Goal: Task Accomplishment & Management: Use online tool/utility

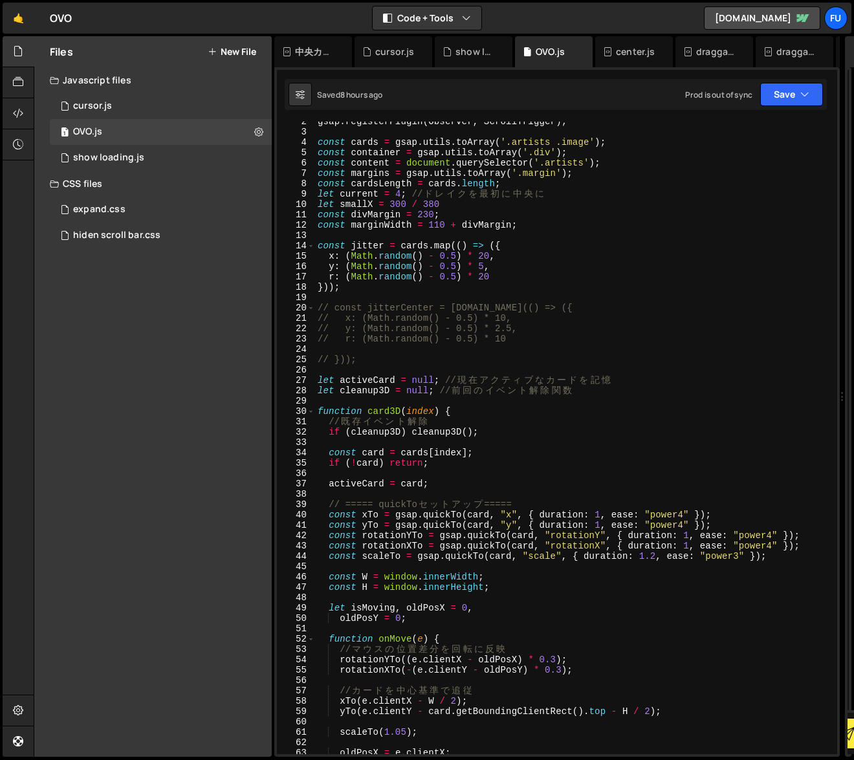
scroll to position [12, 0]
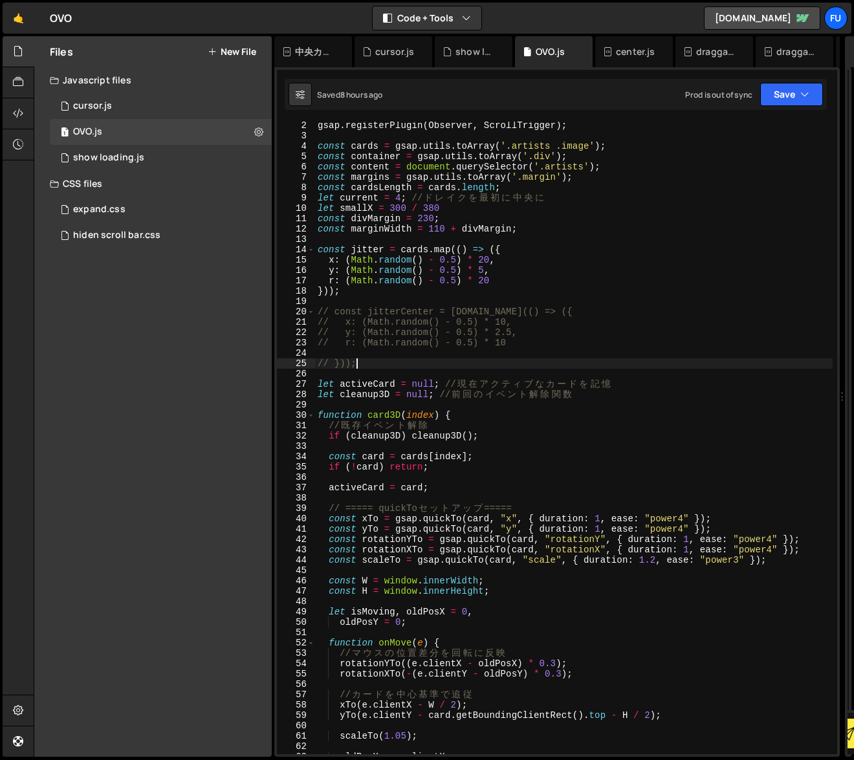
click at [467, 359] on div "gsap . registerPlugin ( Observer , ScrollTrigger ) ; const cards = gsap . utils…" at bounding box center [574, 447] width 518 height 654
type textarea "// }));"
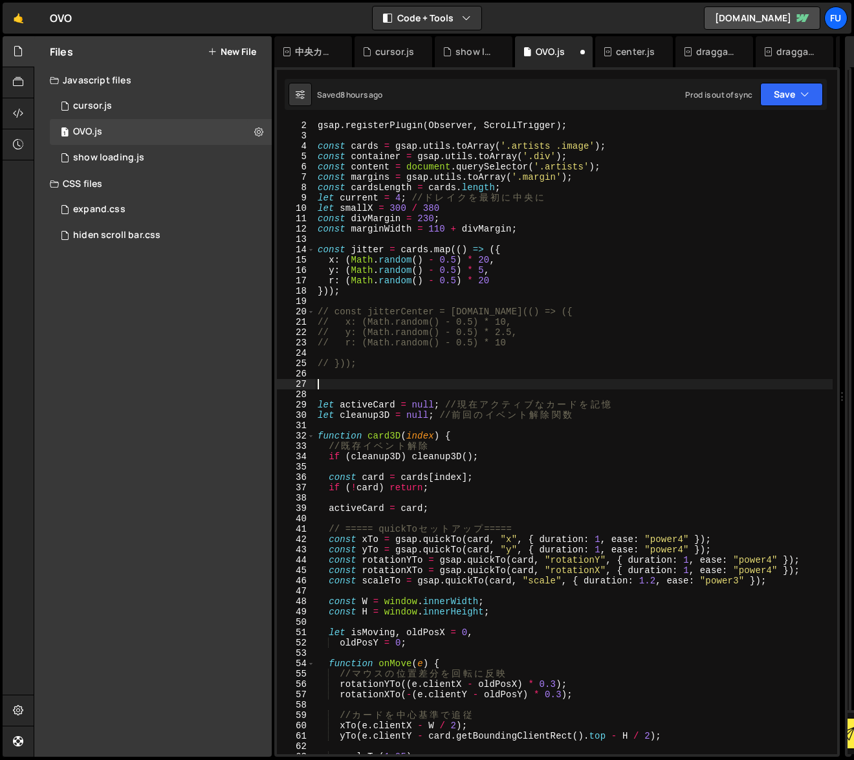
paste textarea "card.parentNode.appendChild(clone);"
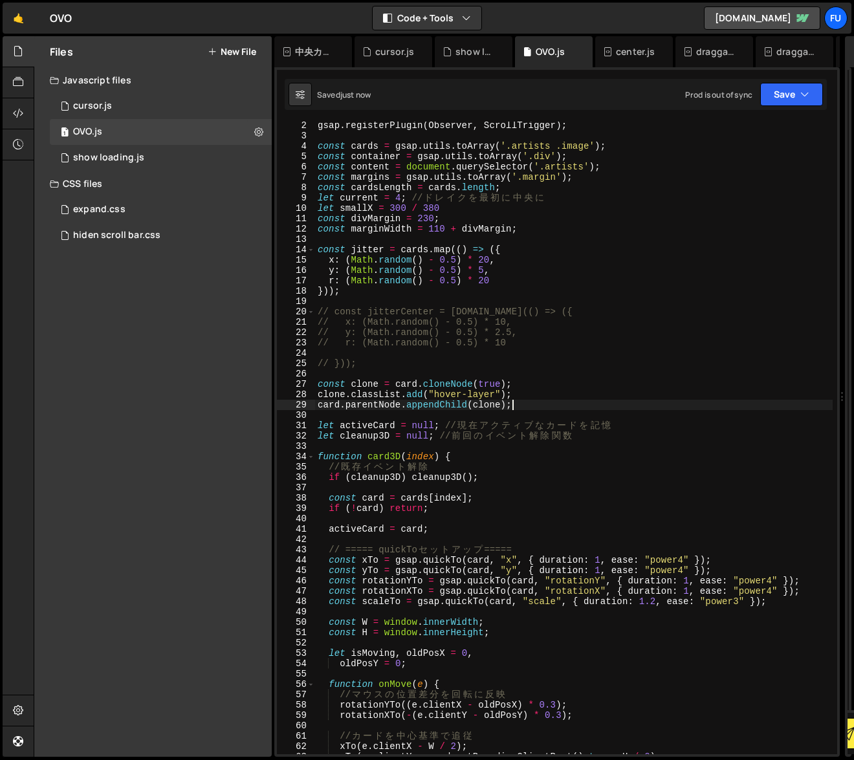
type textarea "card.parentNode.appendChild(clone);"
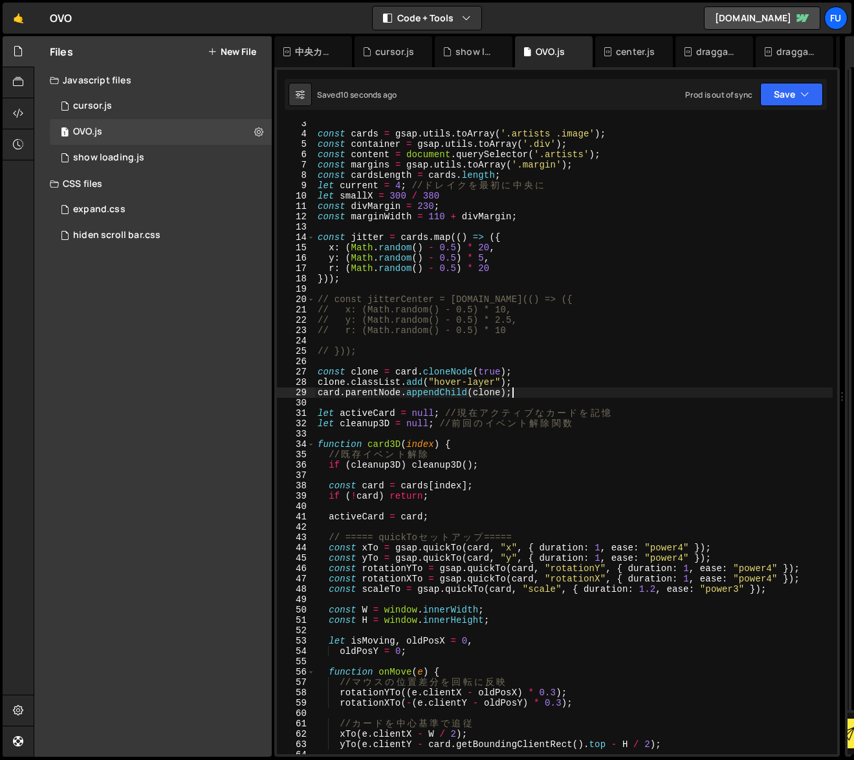
scroll to position [28, 0]
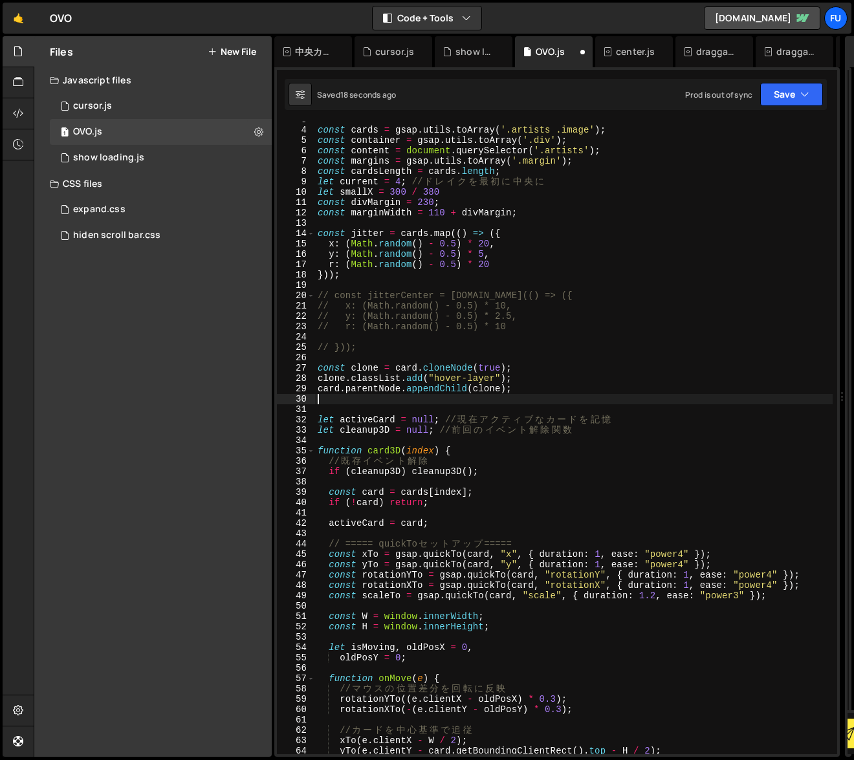
paste textarea "gsap.set(card, { clearProps: "transform" }); // remove Webflow’s inline transfo…"
click at [791, 85] on button "Save" at bounding box center [791, 94] width 63 height 23
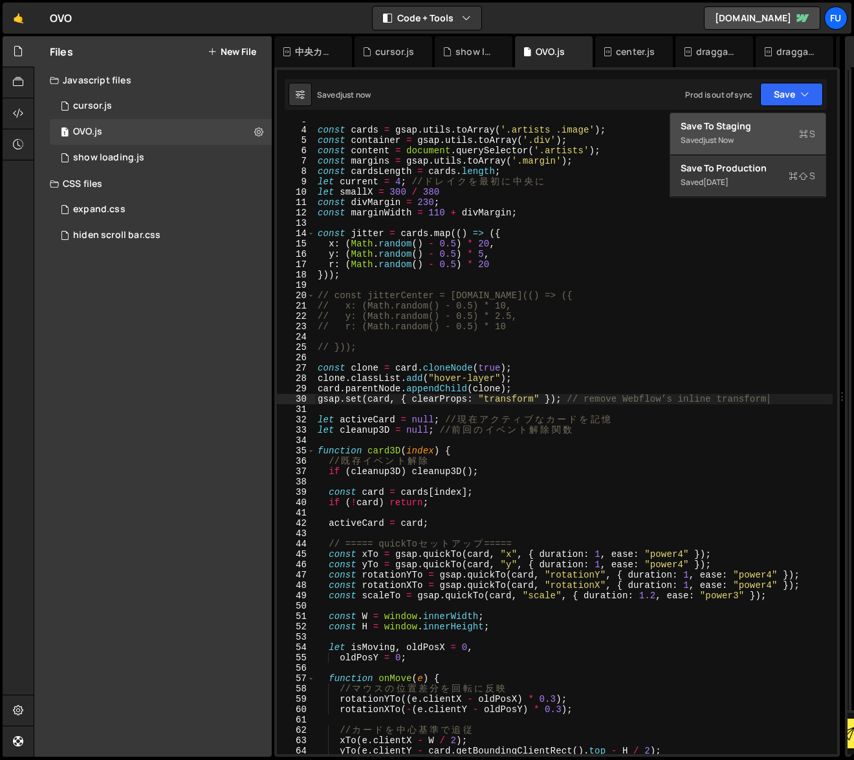
click at [769, 118] on button "Save to Staging S Saved just now" at bounding box center [748, 134] width 155 height 42
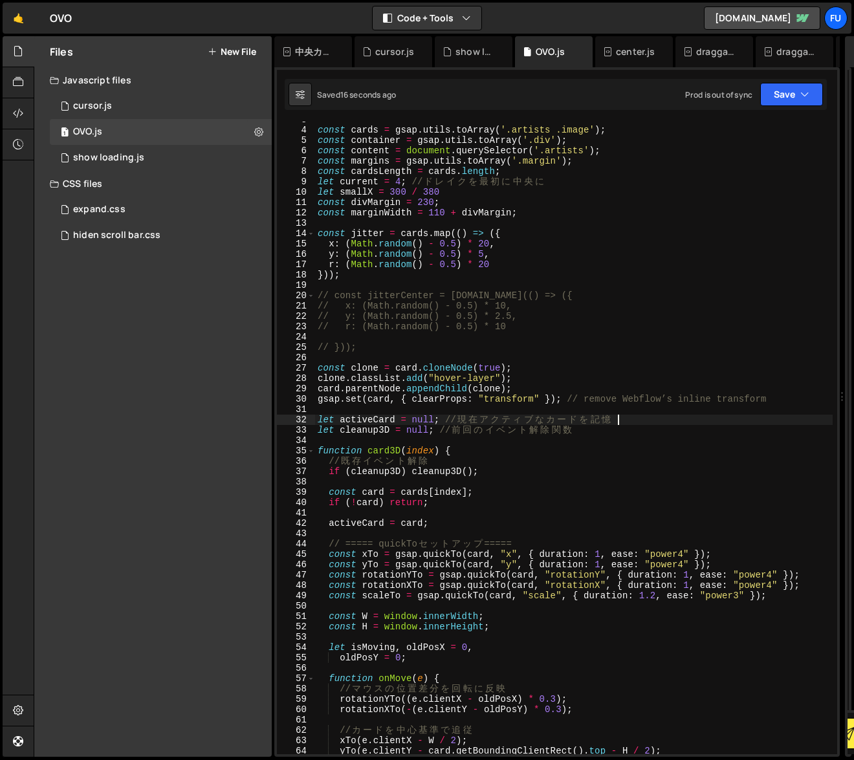
click at [717, 418] on div "const cards = gsap . utils . toArray ( '.artists .image' ) ; const container = …" at bounding box center [574, 442] width 518 height 654
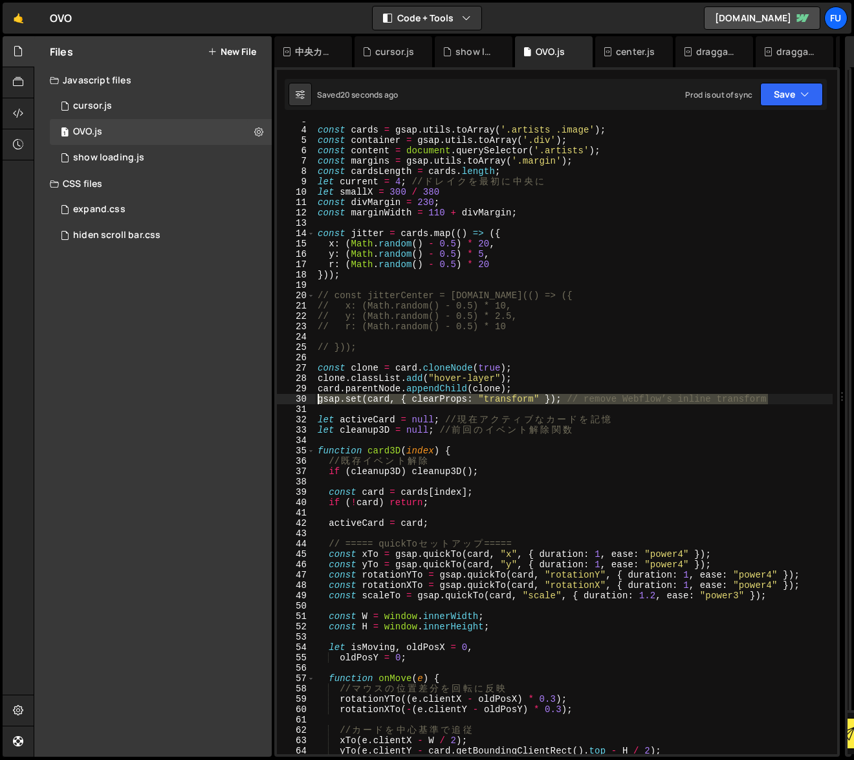
drag, startPoint x: 792, startPoint y: 403, endPoint x: 316, endPoint y: 399, distance: 476.4
click at [316, 399] on div "const cards = gsap . utils . toArray ( '.artists .image' ) ; const container = …" at bounding box center [574, 442] width 518 height 654
type textarea "gsap.set(card, { clearProps: "transform" }); // remove Webflow’s inline transfo…"
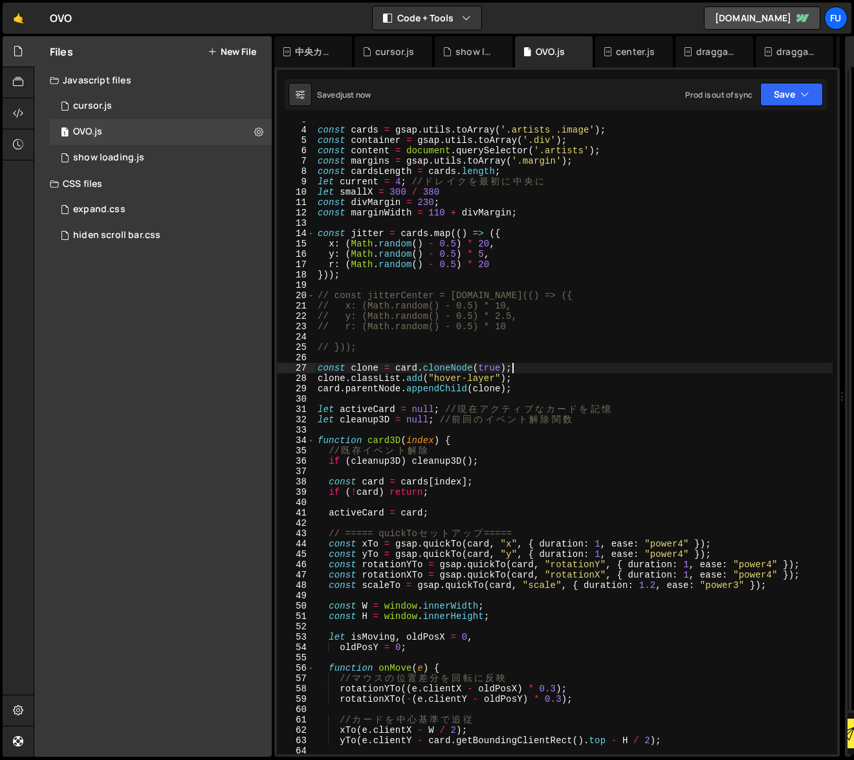
click at [599, 370] on div "const cards = gsap . utils . toArray ( '.artists .image' ) ; const container = …" at bounding box center [574, 442] width 518 height 654
click at [577, 378] on div "const cards = gsap . utils . toArray ( '.artists .image' ) ; const container = …" at bounding box center [574, 442] width 518 height 654
click at [576, 390] on div "const cards = gsap . utils . toArray ( '.artists .image' ) ; const container = …" at bounding box center [574, 442] width 518 height 654
click at [732, 375] on div "const cards = gsap . utils . toArray ( '.artists .image' ) ; const container = …" at bounding box center [574, 442] width 518 height 654
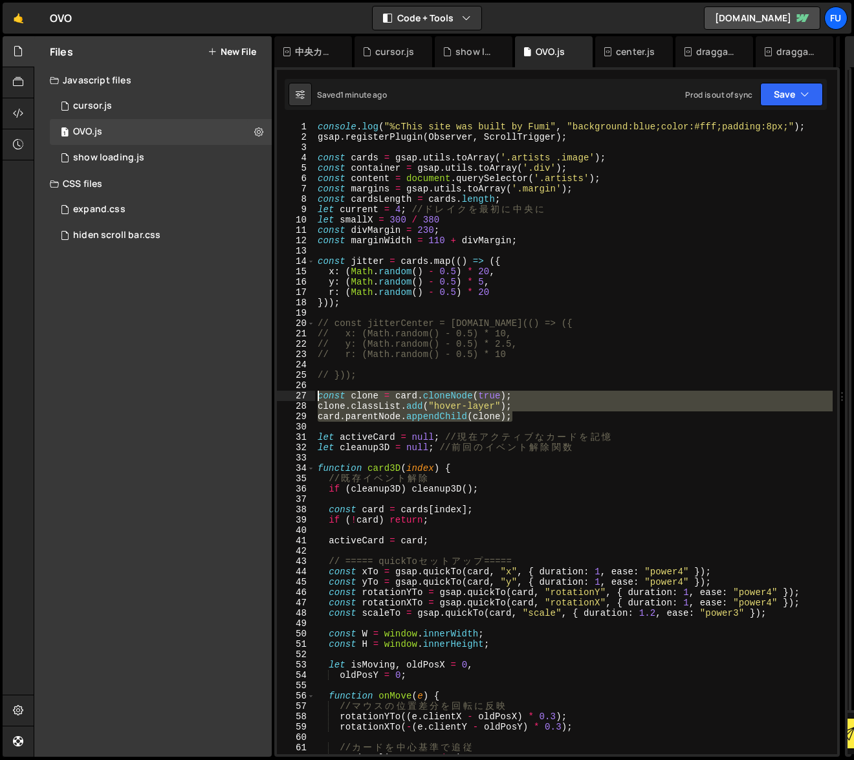
drag, startPoint x: 527, startPoint y: 417, endPoint x: 279, endPoint y: 395, distance: 249.5
click at [279, 395] on div "clone.classList.add("hover-layer"); 1 2 3 4 5 6 7 8 9 10 11 12 13 14 15 16 17 1…" at bounding box center [557, 438] width 560 height 633
type textarea "const clone = card.cloneNode(true); clone.classList.add("hover-layer");"
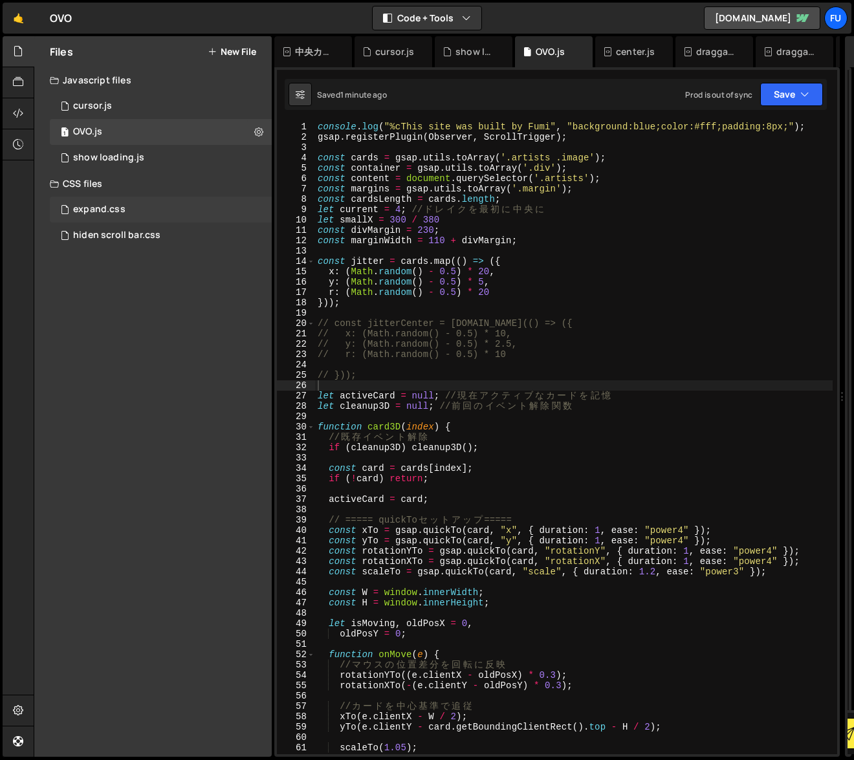
click at [240, 220] on div "expand.css 0" at bounding box center [161, 210] width 222 height 26
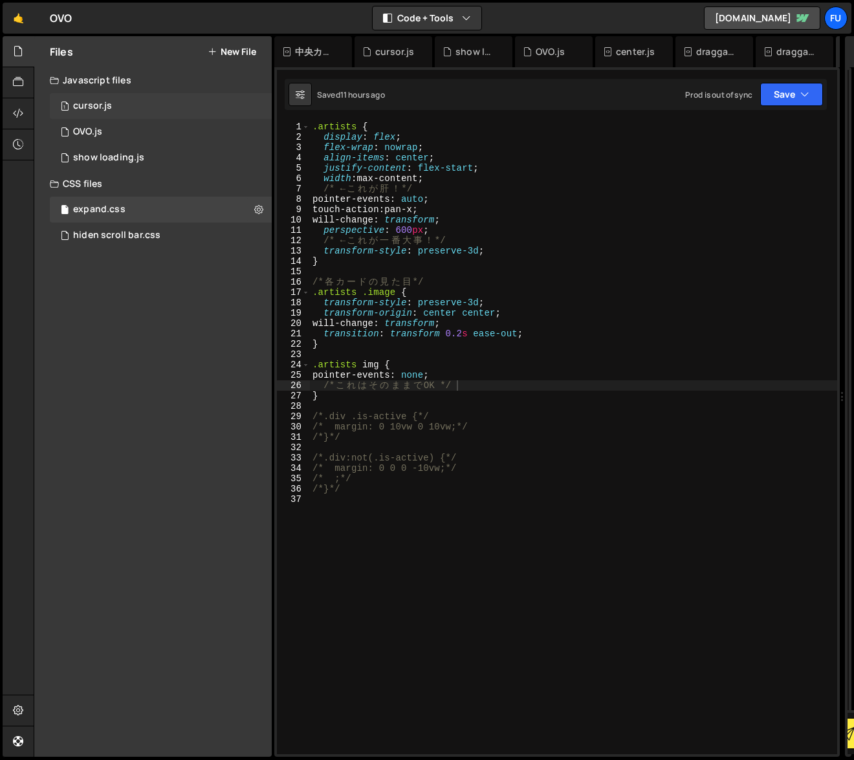
click at [135, 106] on div "1 cursor.js 0" at bounding box center [161, 106] width 222 height 26
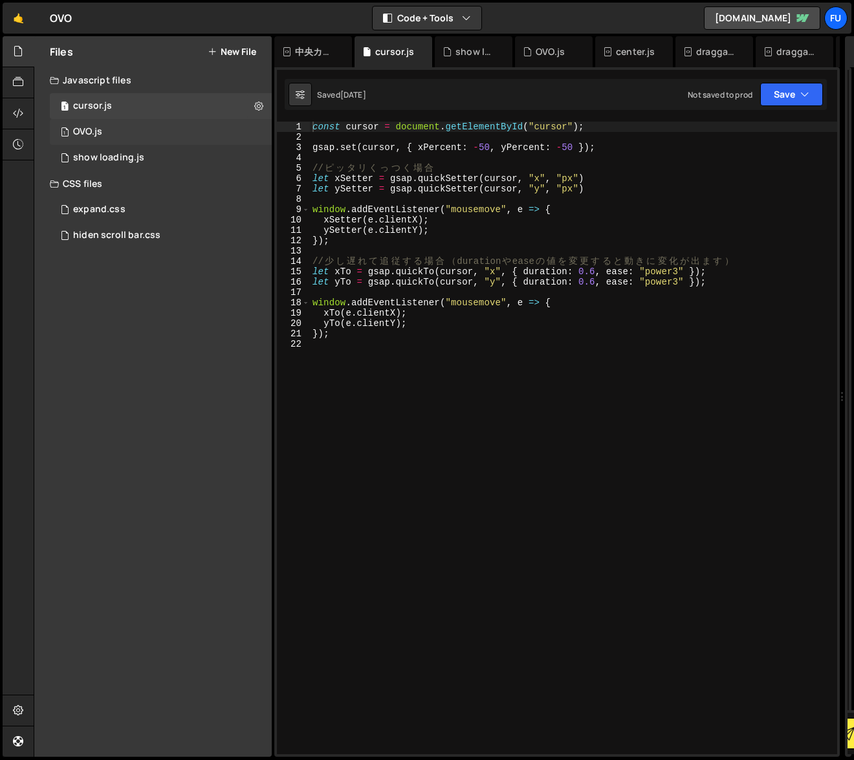
click at [134, 127] on div "1 OVO.js 0" at bounding box center [161, 132] width 222 height 26
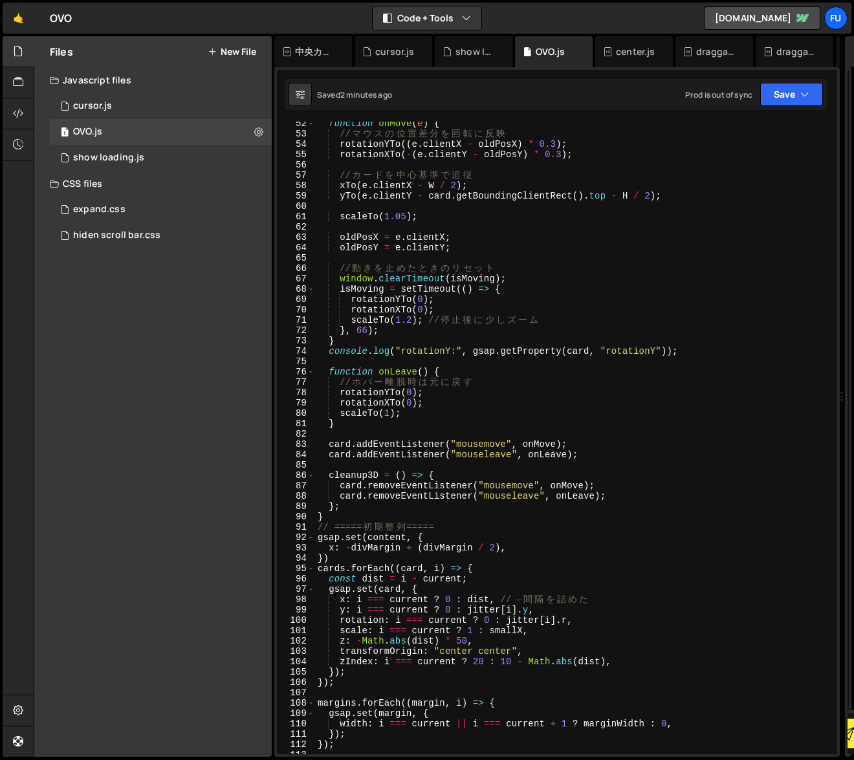
scroll to position [639, 0]
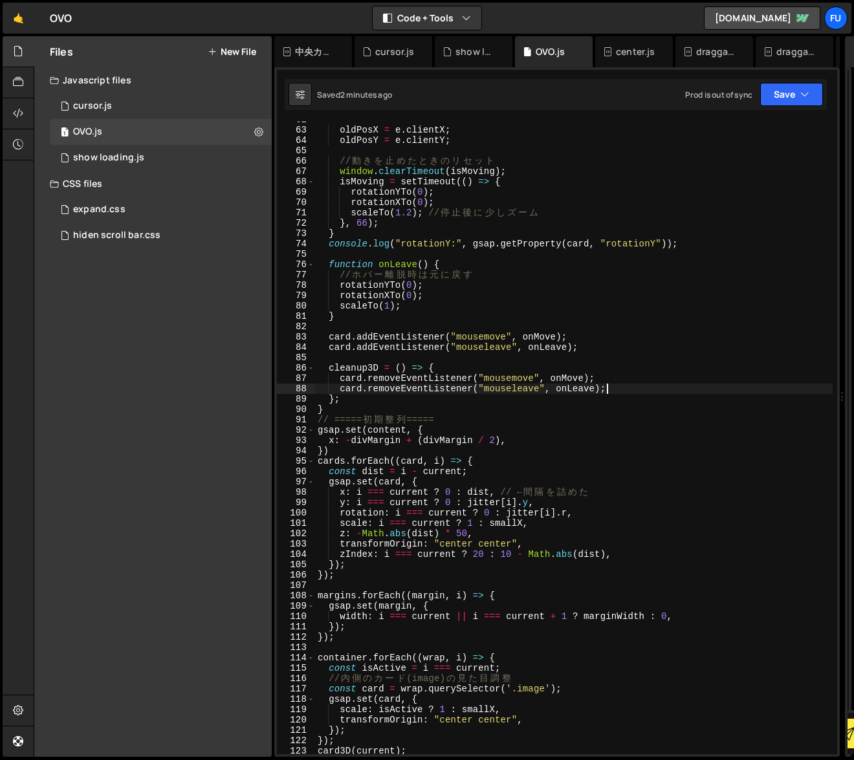
click at [667, 391] on div "oldPosX = e . clientX ; oldPosY = e . clientY ; // 動 き を 止 め た と き の リ セ ッ ト wi…" at bounding box center [574, 442] width 518 height 654
click at [641, 408] on div "oldPosX = e . clientX ; oldPosY = e . clientY ; // 動 き を 止 め た と き の リ セ ッ ト wi…" at bounding box center [574, 442] width 518 height 654
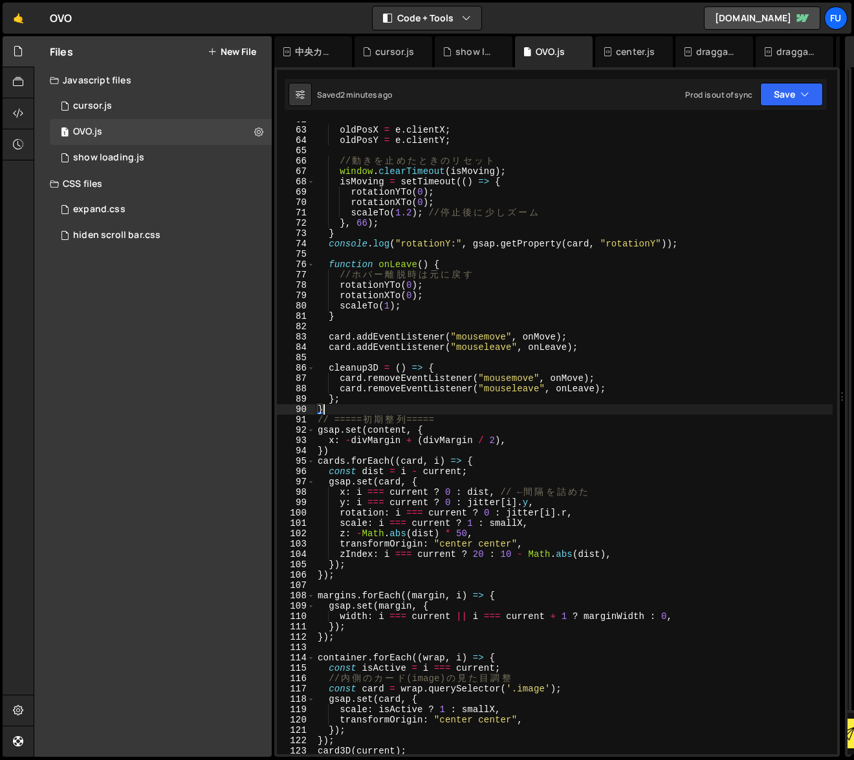
type textarea "};"
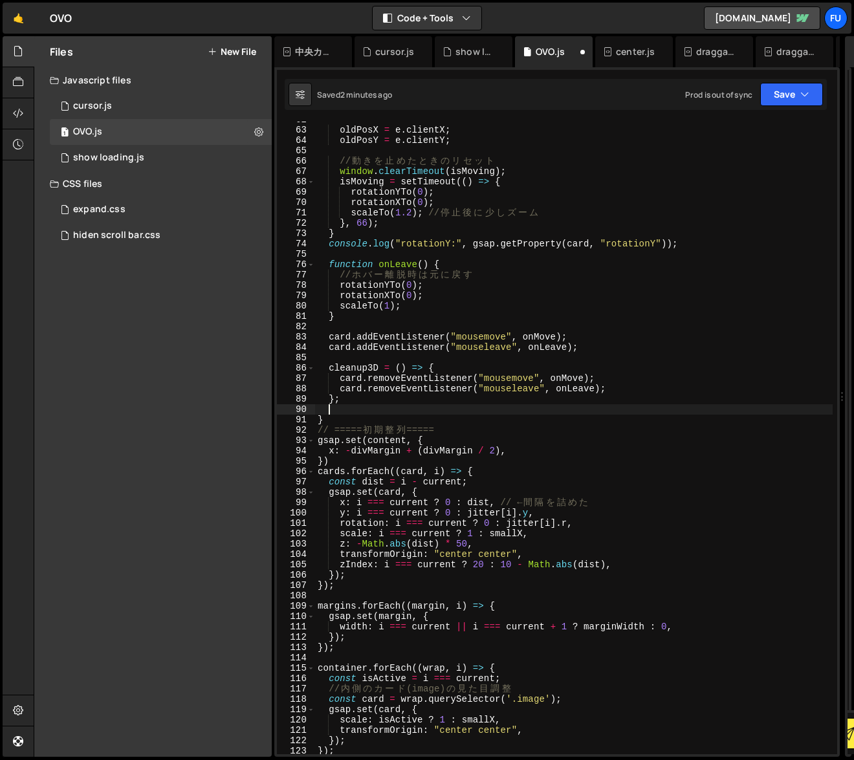
paste textarea "gsap.set(card, { transformPerspective: [DATE], force3D: true });"
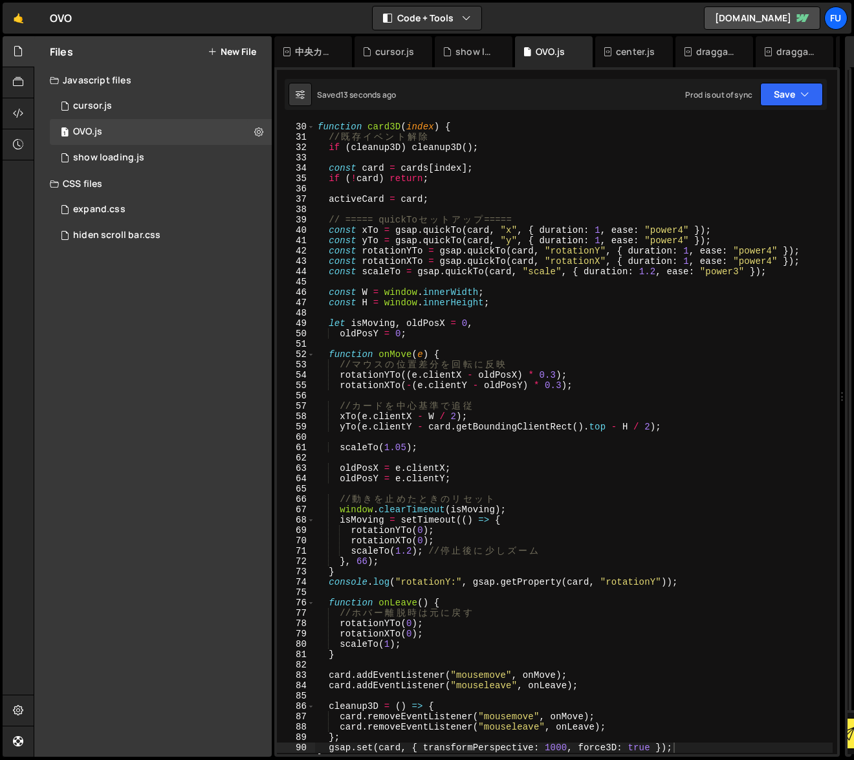
scroll to position [367, 0]
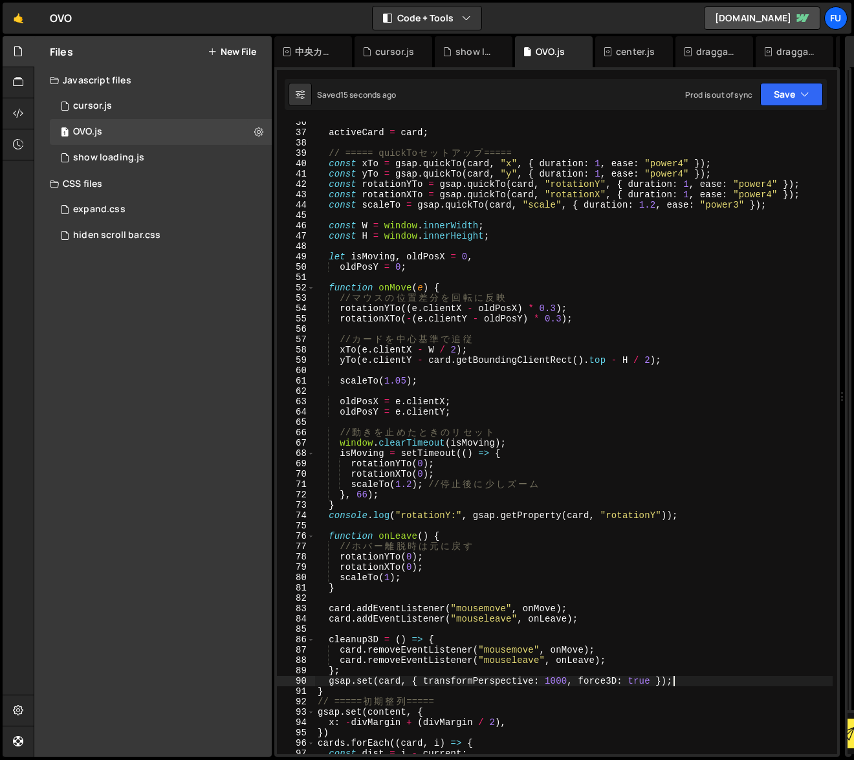
type textarea "});"
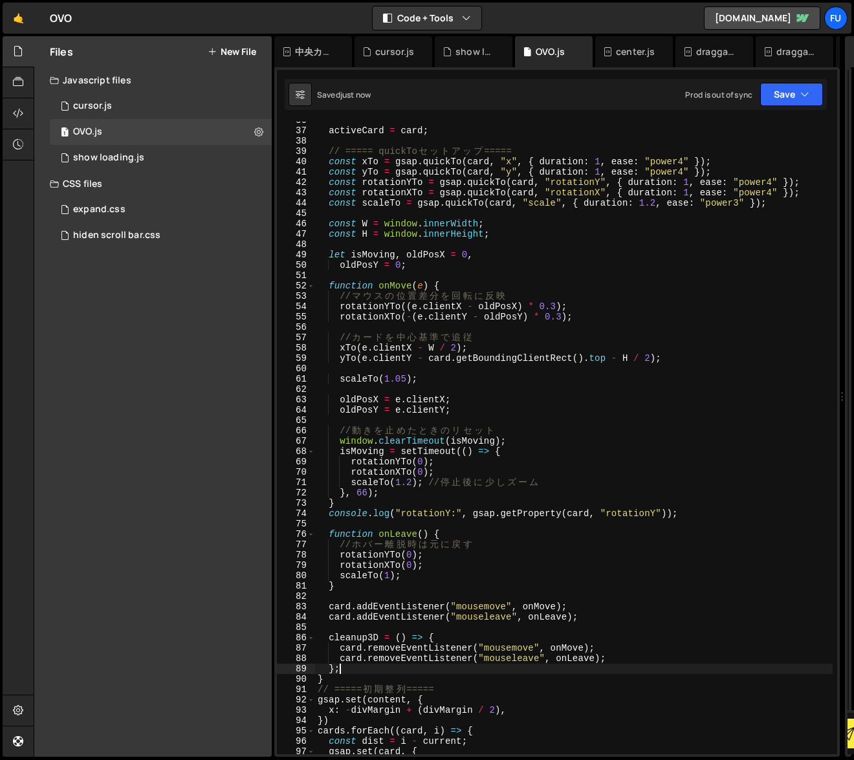
scroll to position [180, 0]
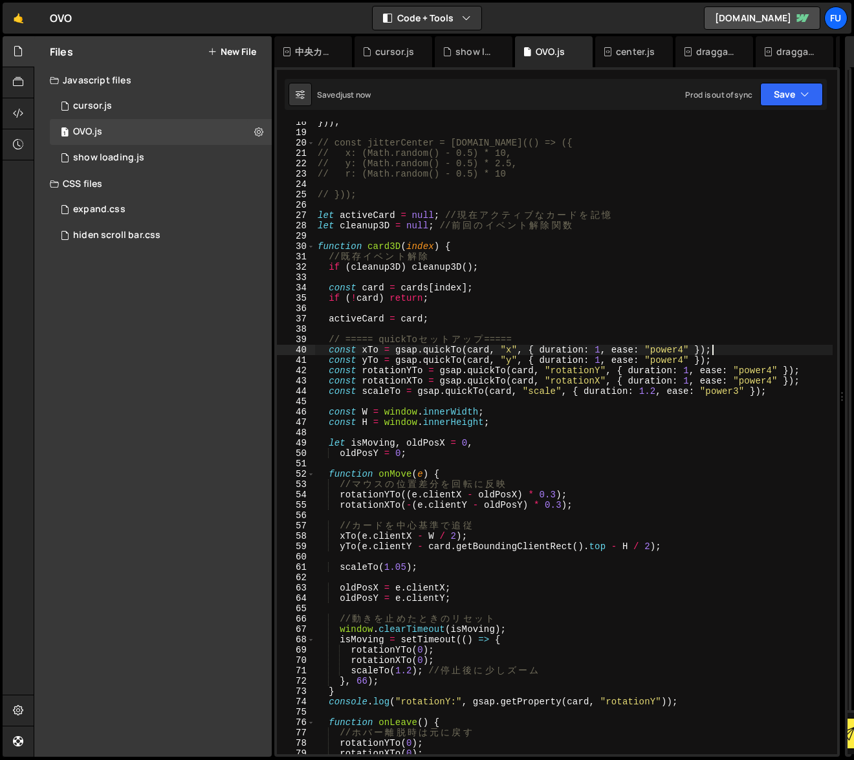
click at [751, 353] on div "})) ; // const jitterCenter = [DOMAIN_NAME](() => ({ // x: (Math.random() - 0.5…" at bounding box center [574, 444] width 518 height 654
click at [749, 356] on div "})) ; // const jitterCenter = [DOMAIN_NAME](() => ({ // x: (Math.random() - 0.5…" at bounding box center [574, 444] width 518 height 654
drag, startPoint x: 749, startPoint y: 356, endPoint x: 749, endPoint y: 348, distance: 7.8
click at [749, 348] on div "})) ; // const jitterCenter = [DOMAIN_NAME](() => ({ // x: (Math.random() - 0.5…" at bounding box center [574, 444] width 518 height 654
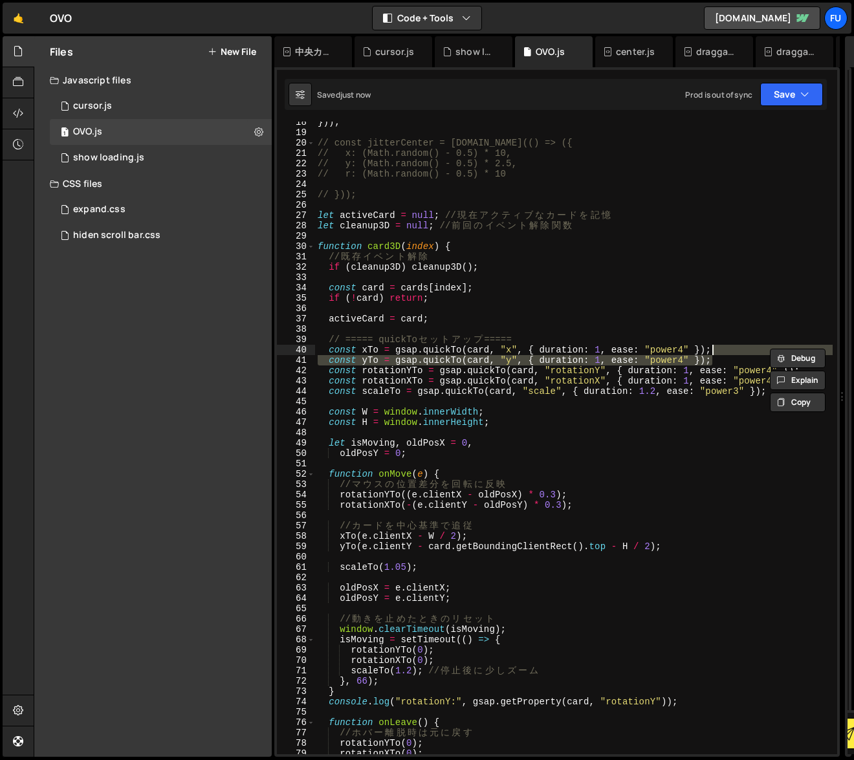
click at [749, 348] on div "})) ; // const jitterCenter = [DOMAIN_NAME](() => ({ // x: (Math.random() - 0.5…" at bounding box center [574, 438] width 518 height 633
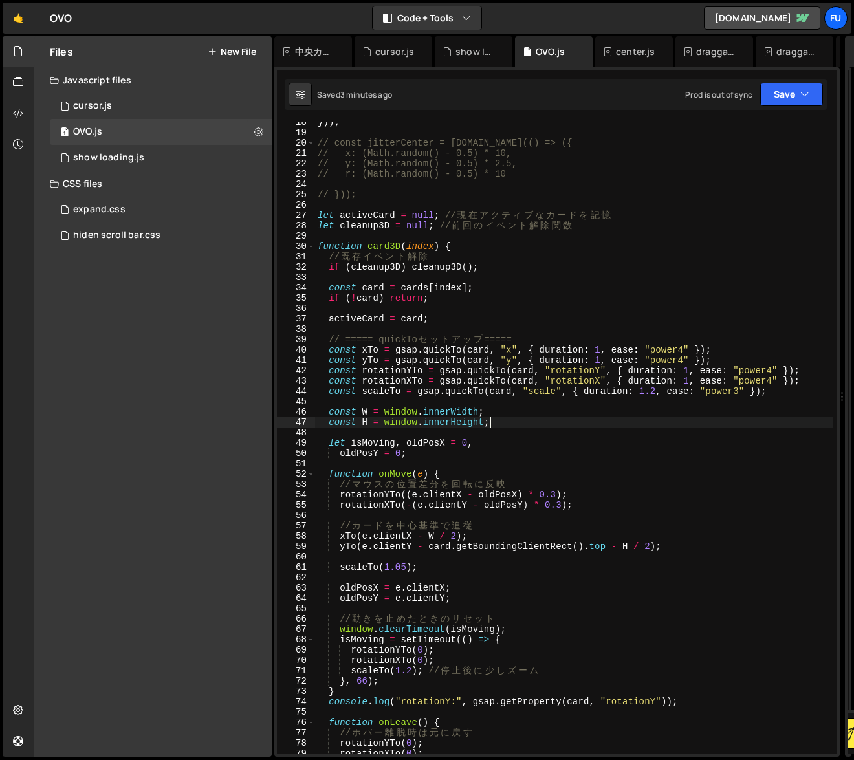
click at [627, 425] on div "})) ; // const jitterCenter = [DOMAIN_NAME](() => ({ // x: (Math.random() - 0.5…" at bounding box center [574, 444] width 518 height 654
click at [627, 397] on div "})) ; // const jitterCenter = [DOMAIN_NAME](() => ({ // x: (Math.random() - 0.5…" at bounding box center [574, 444] width 518 height 654
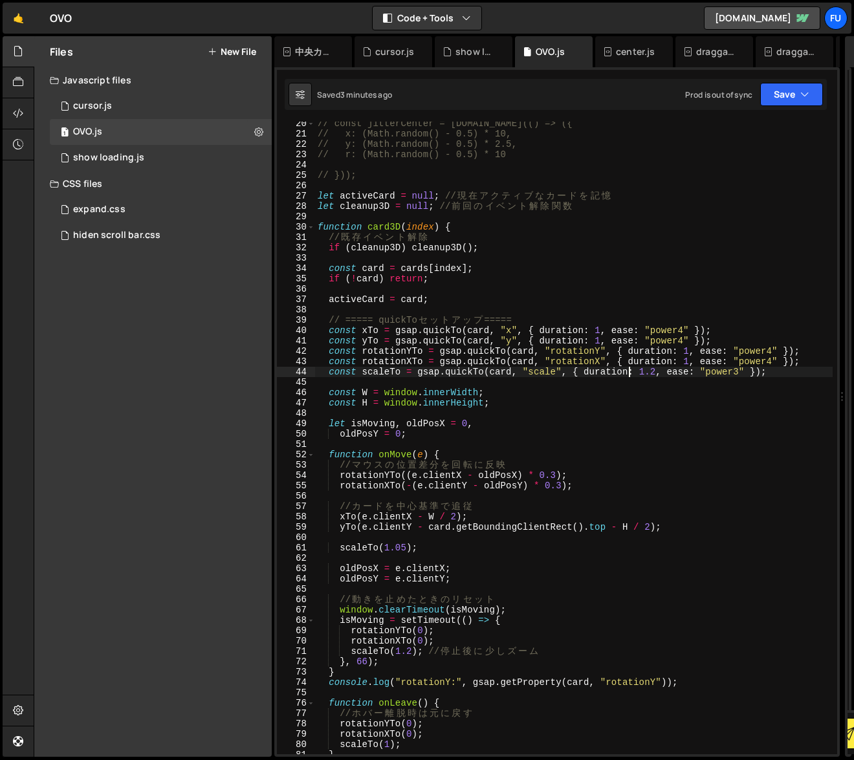
click at [623, 390] on div "// const jitterCenter = [DOMAIN_NAME](() => ({ // x: (Math.random() - 0.5) * 10…" at bounding box center [574, 445] width 518 height 654
click at [621, 401] on div "// const jitterCenter = [DOMAIN_NAME](() => ({ // x: (Math.random() - 0.5) * 10…" at bounding box center [574, 445] width 518 height 654
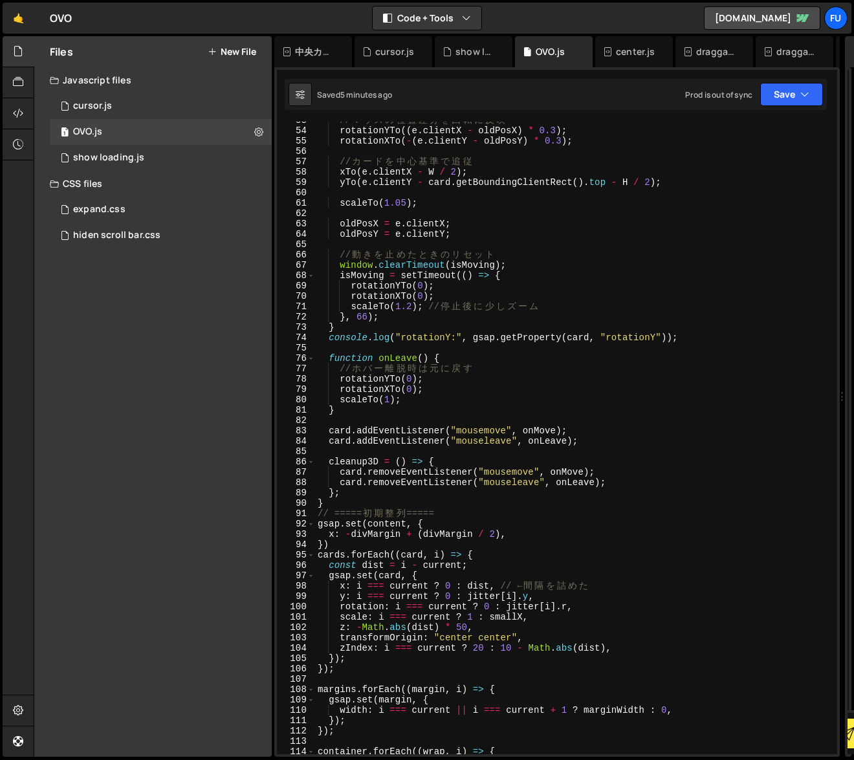
scroll to position [636, 0]
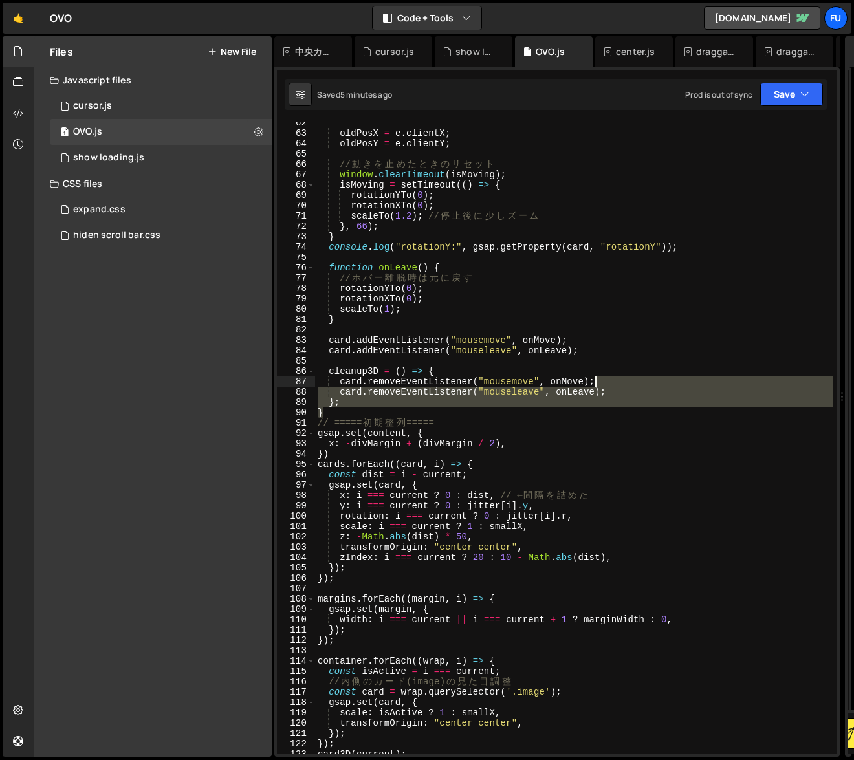
drag, startPoint x: 700, startPoint y: 408, endPoint x: 695, endPoint y: 379, distance: 29.5
click at [695, 379] on div "oldPosX = e . clientX ; oldPosY = e . clientY ; // 動 き を 止 め た と き の リ セ ッ ト wi…" at bounding box center [574, 445] width 518 height 654
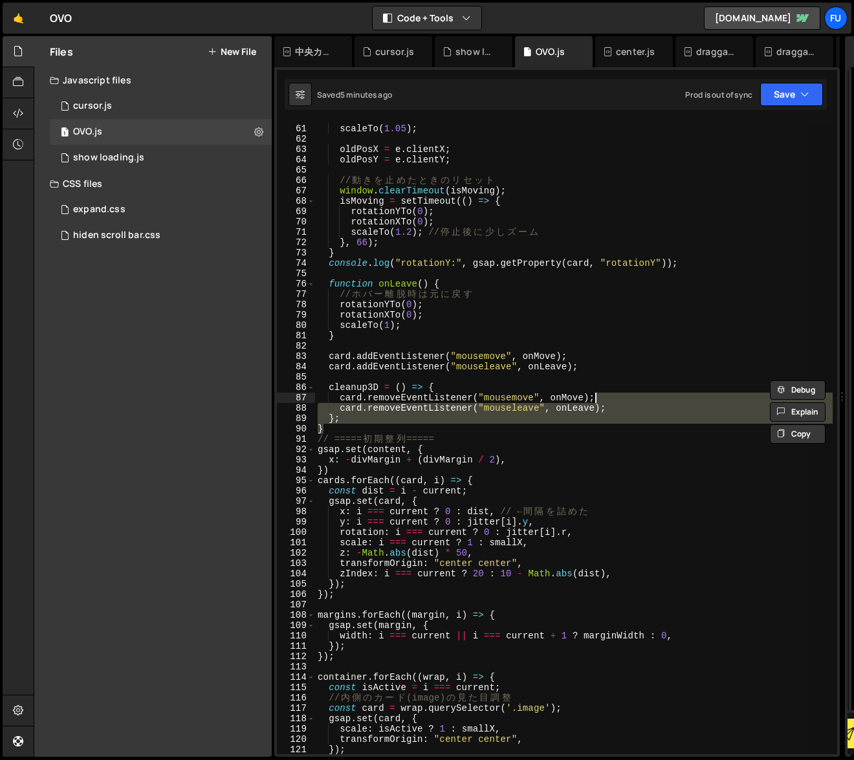
click at [695, 379] on div "scaleTo ( 1.05 ) ; oldPosX = e . clientX ; oldPosY = e . clientY ; // 動 き を 止 め…" at bounding box center [574, 438] width 518 height 633
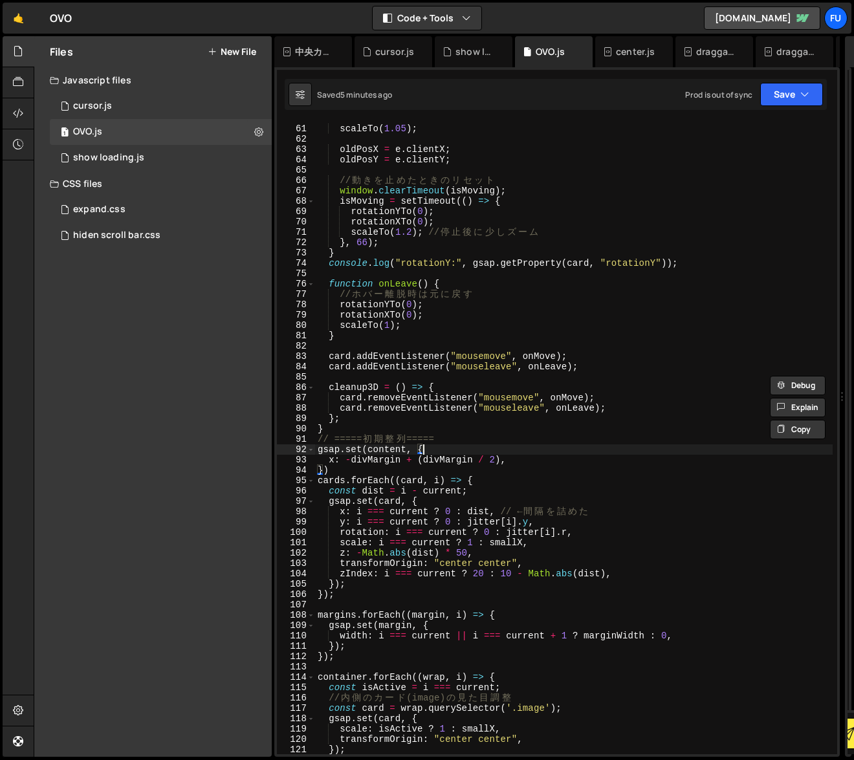
click at [692, 450] on div "scaleTo ( 1.05 ) ; oldPosX = e . clientX ; oldPosY = e . clientY ; // 動 き を 止 め…" at bounding box center [574, 440] width 518 height 654
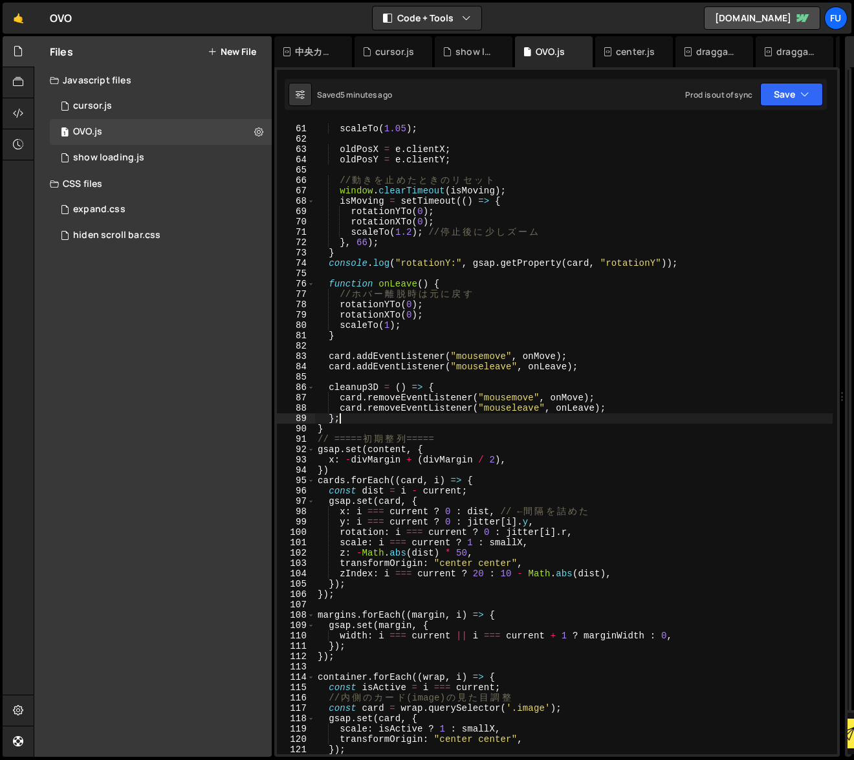
click at [691, 414] on div "scaleTo ( 1.05 ) ; oldPosX = e . clientX ; oldPosY = e . clientY ; // 動 き を 止 め…" at bounding box center [574, 440] width 518 height 654
click at [691, 424] on div "scaleTo ( 1.05 ) ; oldPosX = e . clientX ; oldPosY = e . clientY ; // 動 き を 止 め…" at bounding box center [574, 438] width 518 height 633
click at [690, 428] on div "scaleTo ( 1.05 ) ; oldPosX = e . clientX ; oldPosY = e . clientY ; // 動 き を 止 め…" at bounding box center [574, 440] width 518 height 654
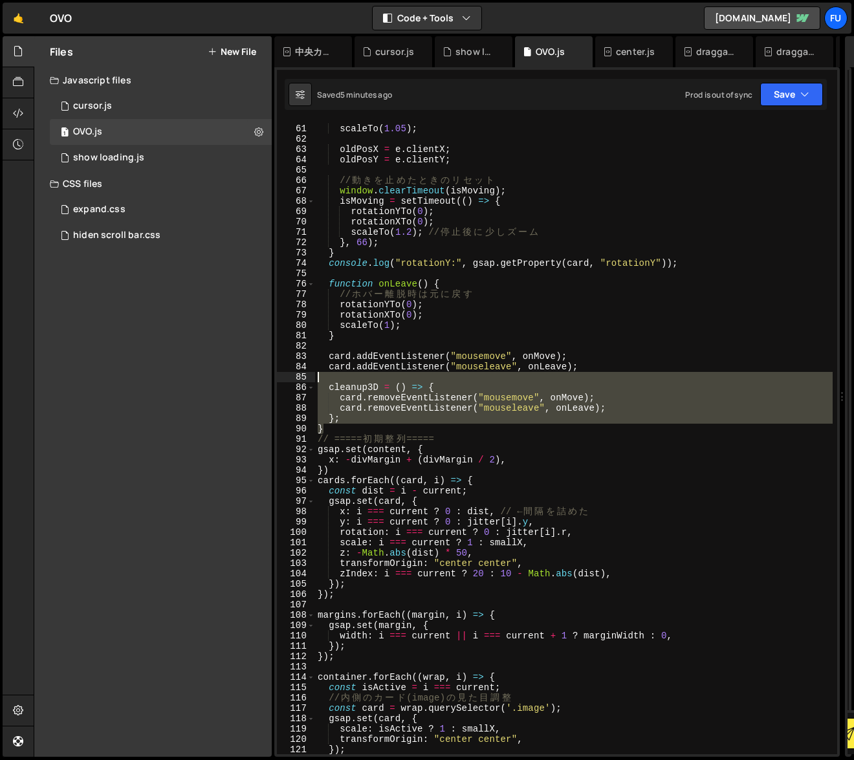
drag, startPoint x: 690, startPoint y: 429, endPoint x: 685, endPoint y: 376, distance: 53.3
click at [686, 375] on div "scaleTo ( 1.05 ) ; oldPosX = e . clientX ; oldPosY = e . clientY ; // 動 き を 止 め…" at bounding box center [574, 440] width 518 height 654
click at [683, 428] on div "scaleTo ( 1.05 ) ; oldPosX = e . clientX ; oldPosY = e . clientY ; // 動 き を 止 め…" at bounding box center [574, 438] width 518 height 633
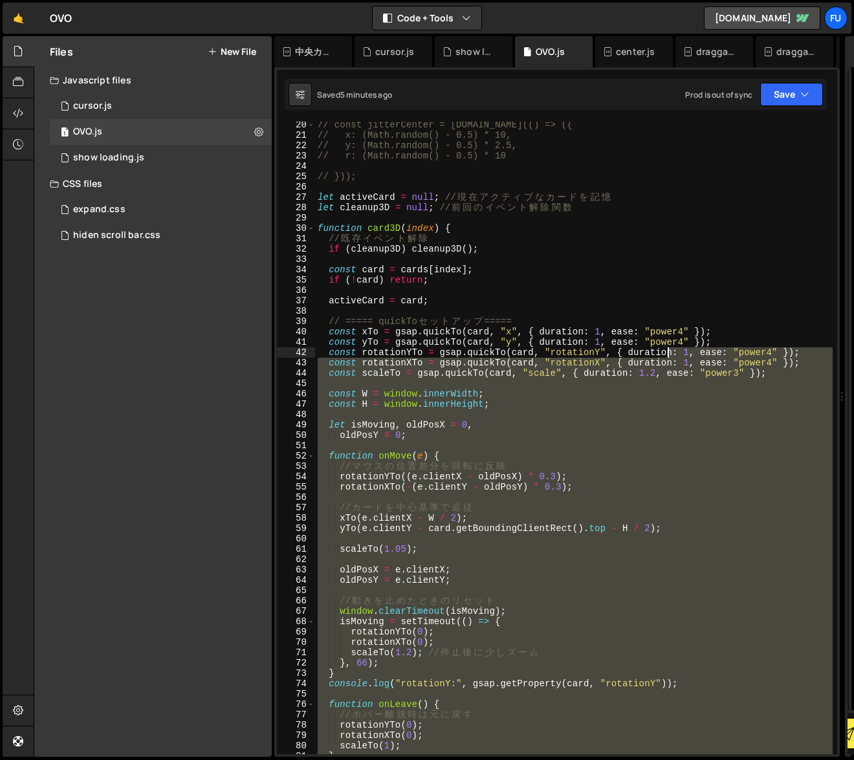
scroll to position [179, 0]
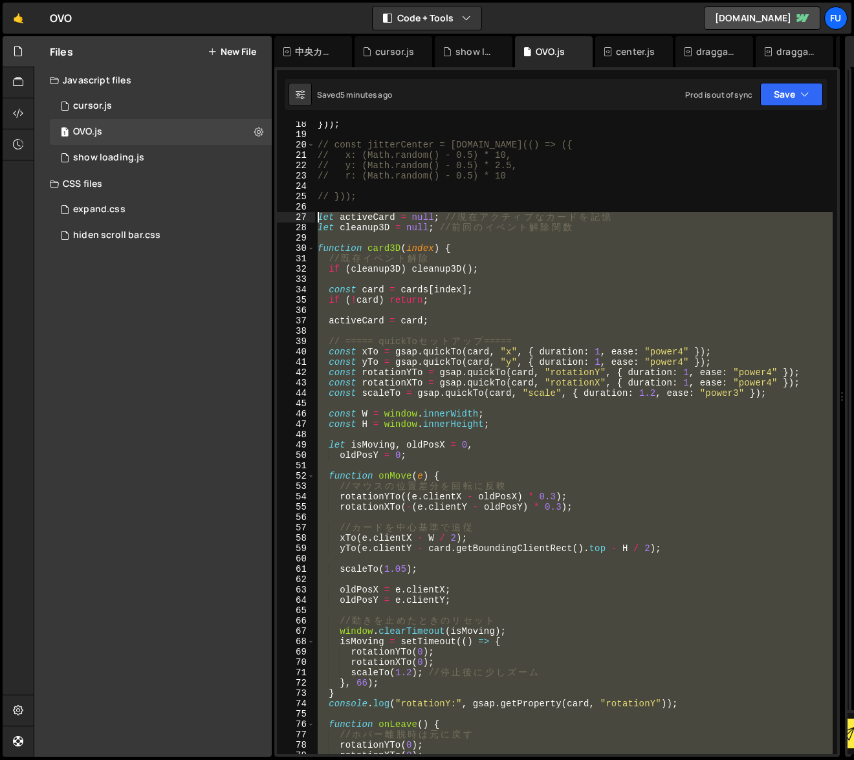
drag, startPoint x: 683, startPoint y: 431, endPoint x: 316, endPoint y: 214, distance: 425.7
click at [316, 214] on div "})) ; // const jitterCenter = [DOMAIN_NAME](() => ({ // x: (Math.random() - 0.5…" at bounding box center [574, 446] width 518 height 654
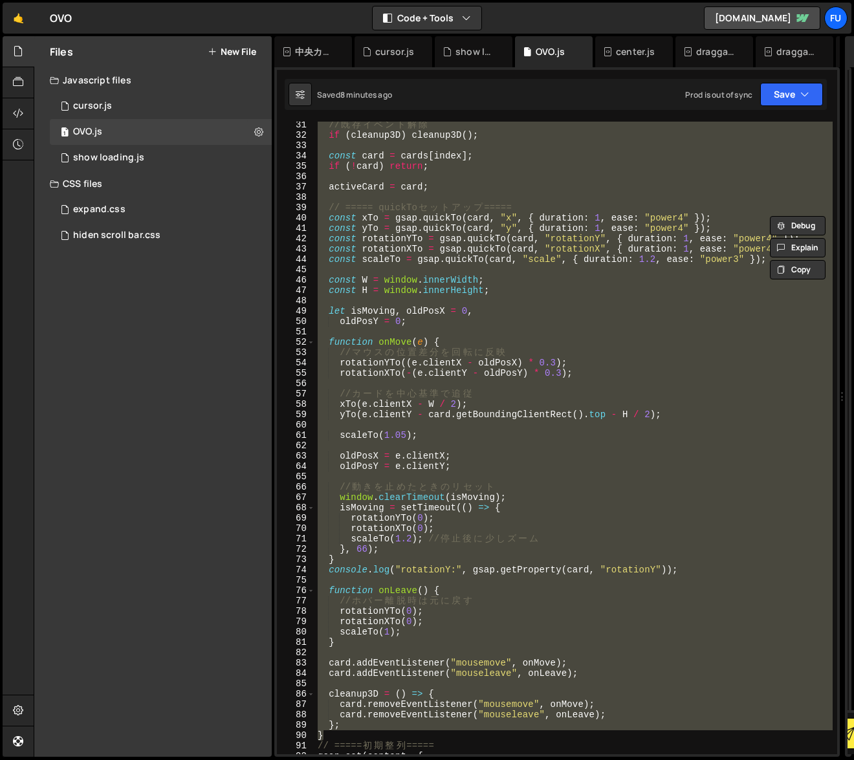
scroll to position [505, 0]
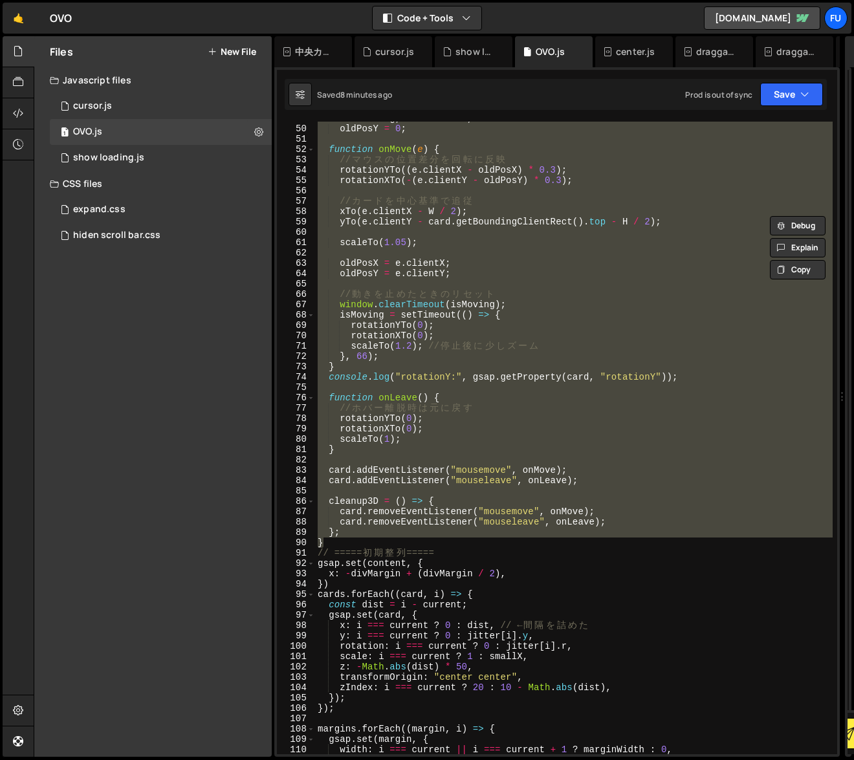
paste textarea "}"
type textarea "}"
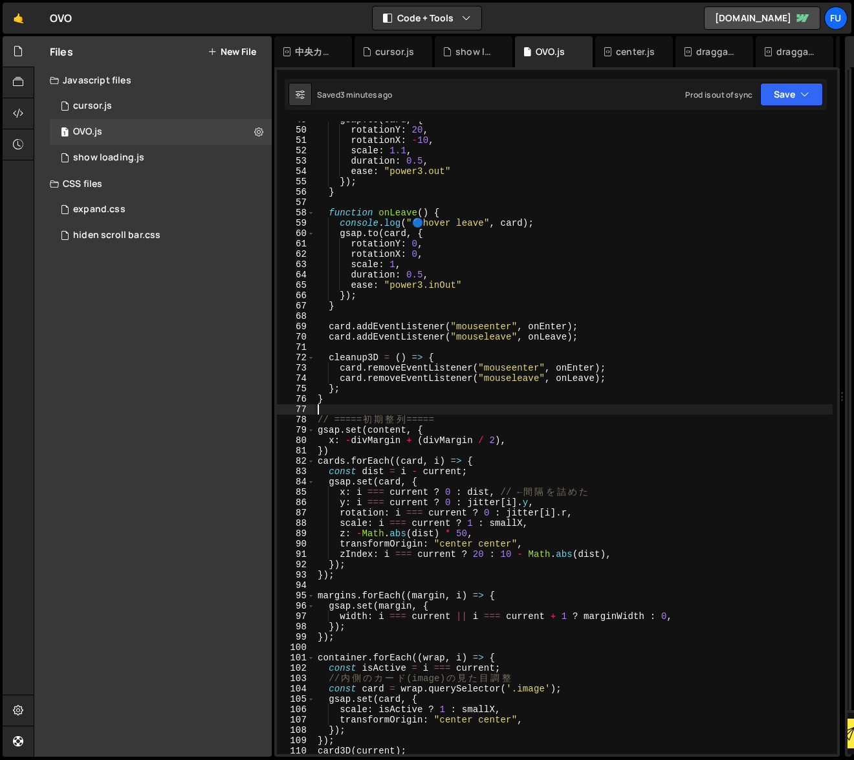
scroll to position [502, 0]
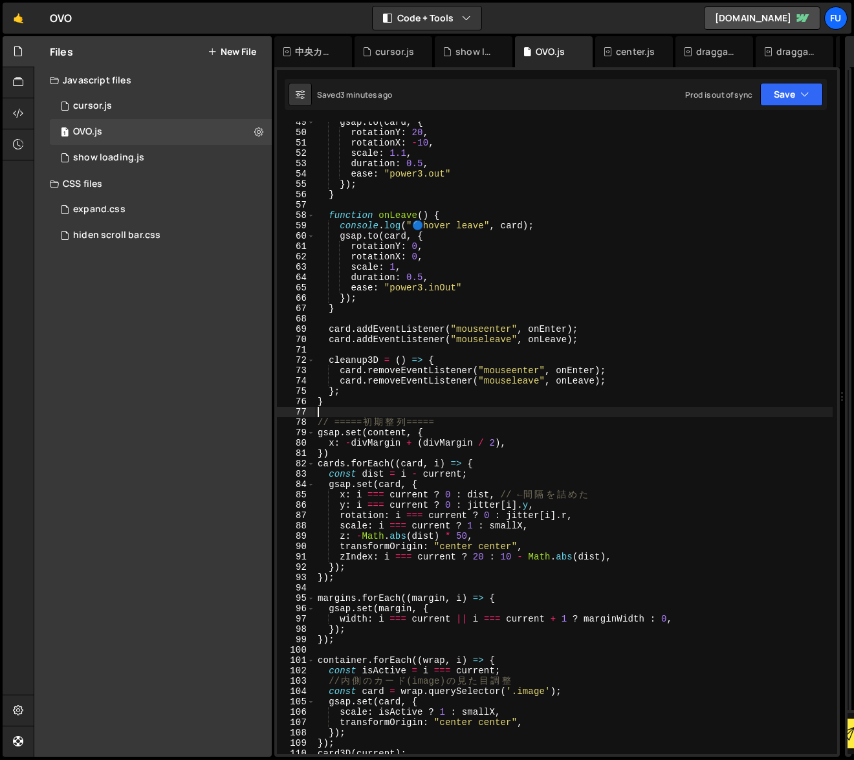
paste textarea "pointer-events: auto !important;"
type textarea "pointer-events: auto !important;"
click at [219, 197] on div "expand.css 0" at bounding box center [161, 210] width 222 height 26
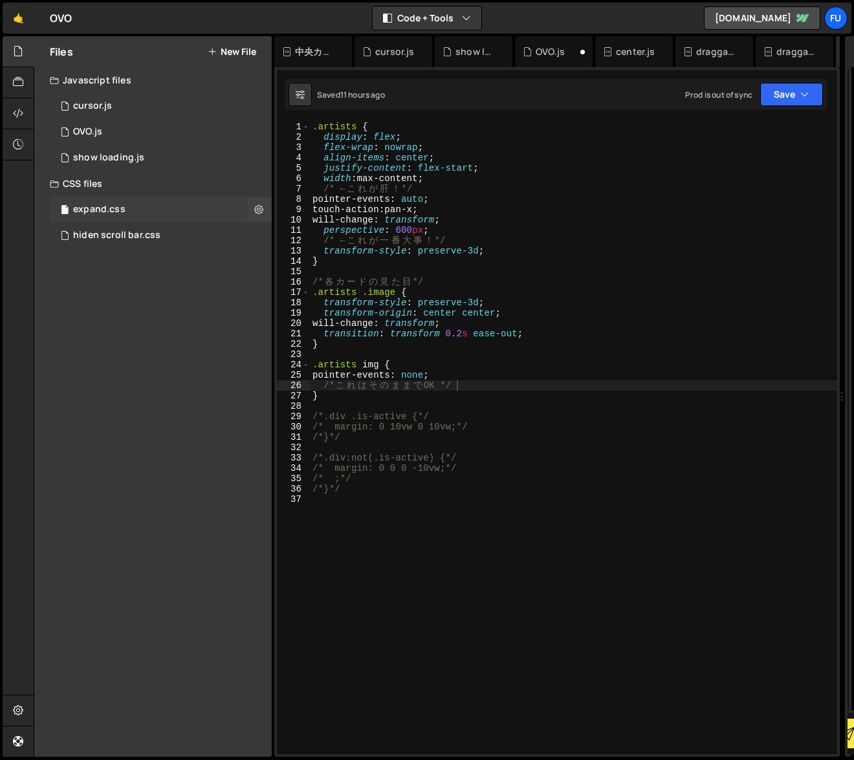
scroll to position [0, 0]
type textarea "transition: transform 0.2s ease-out;"
click at [540, 333] on div ".artists { display : flex ; flex-wrap : nowrap ; align-items : center ; justify…" at bounding box center [573, 449] width 527 height 654
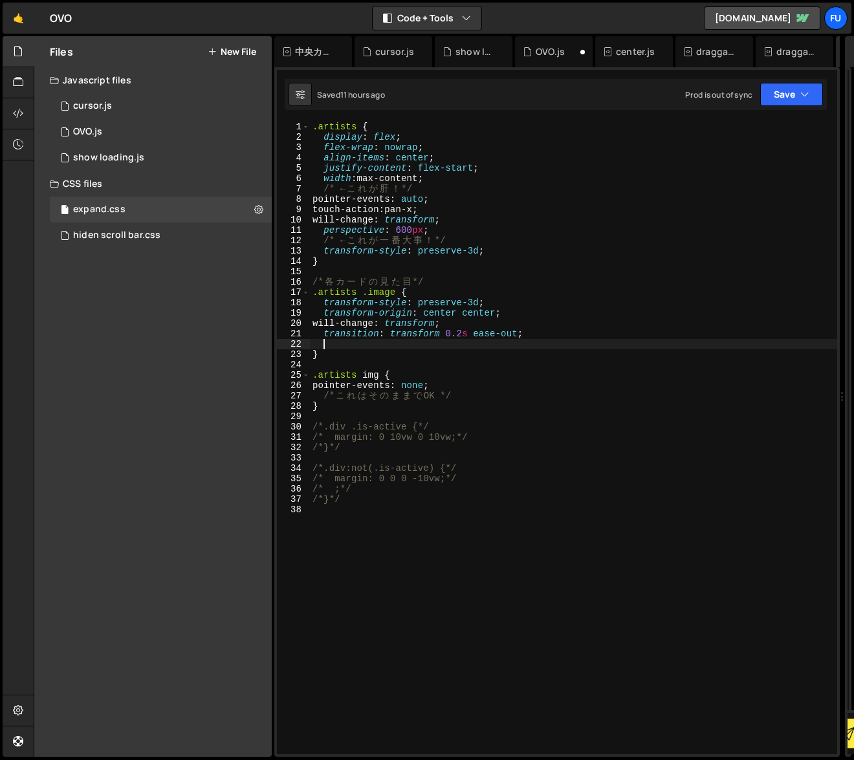
paste textarea "pointer-events: auto !important;"
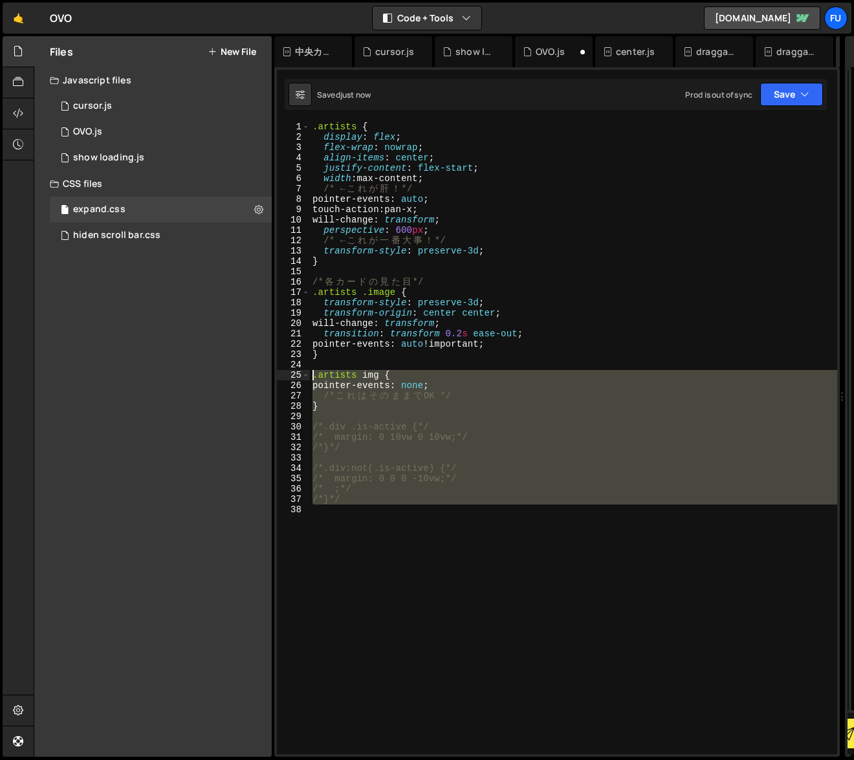
drag, startPoint x: 484, startPoint y: 531, endPoint x: 297, endPoint y: 373, distance: 244.4
click at [297, 373] on div "pointer-events: auto !important; 1 2 3 4 5 6 7 8 9 10 11 12 13 14 15 16 17 18 1…" at bounding box center [557, 438] width 560 height 633
type textarea ".artists img { pointer-events: none;"
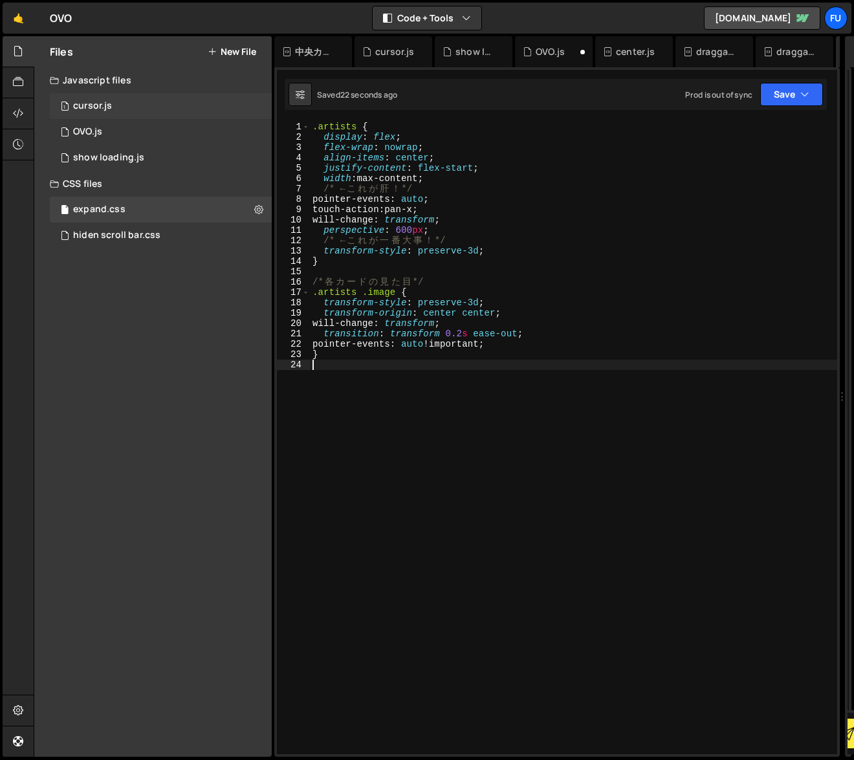
click at [118, 105] on div "1 cursor.js 0" at bounding box center [161, 106] width 222 height 26
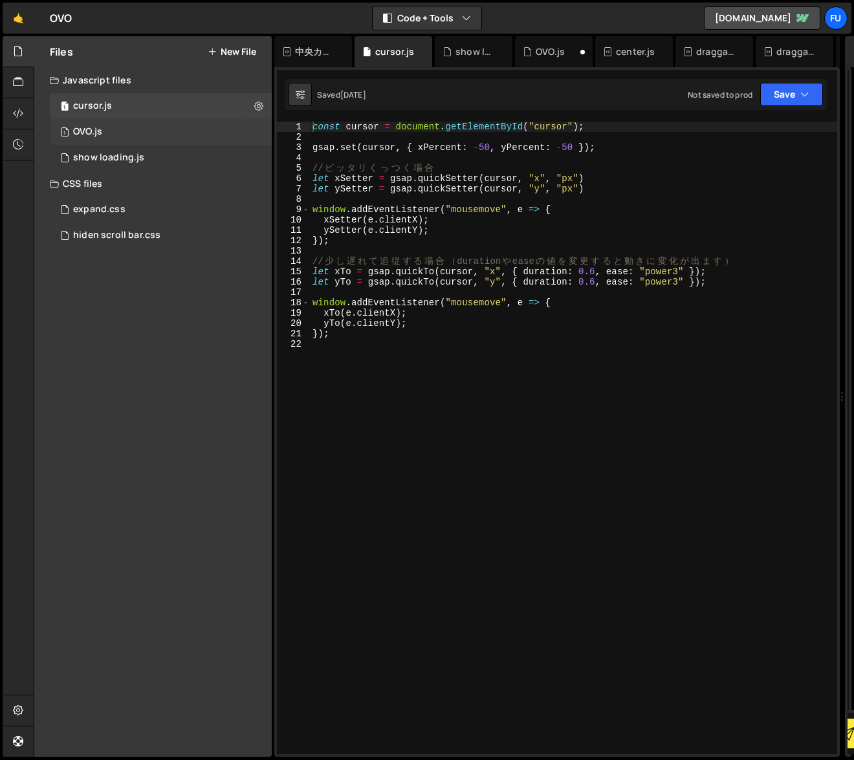
click at [117, 126] on div "1 OVO.js 0" at bounding box center [161, 132] width 222 height 26
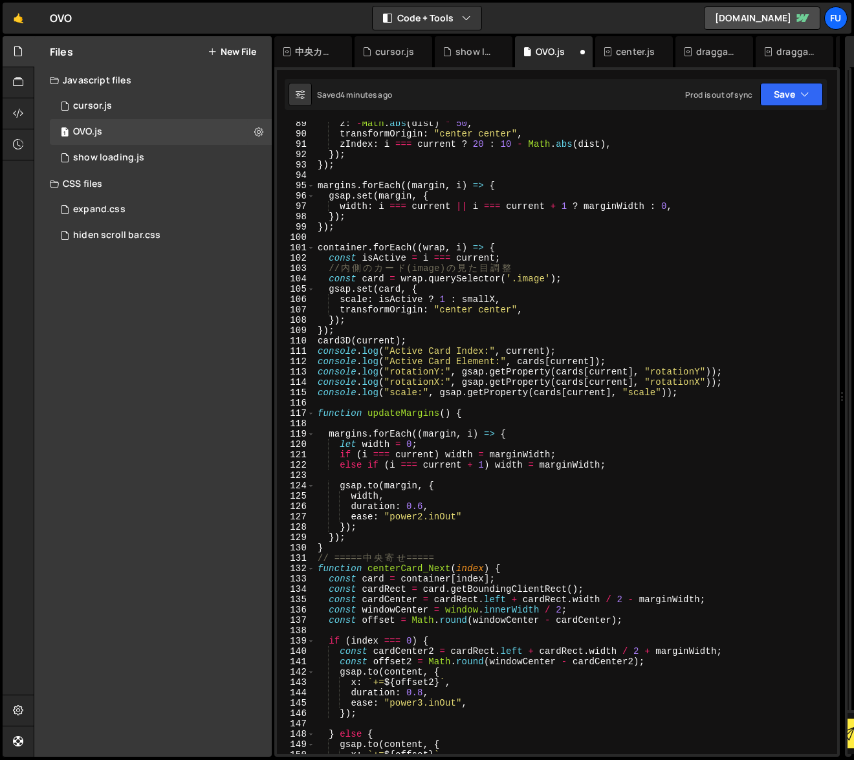
scroll to position [841, 0]
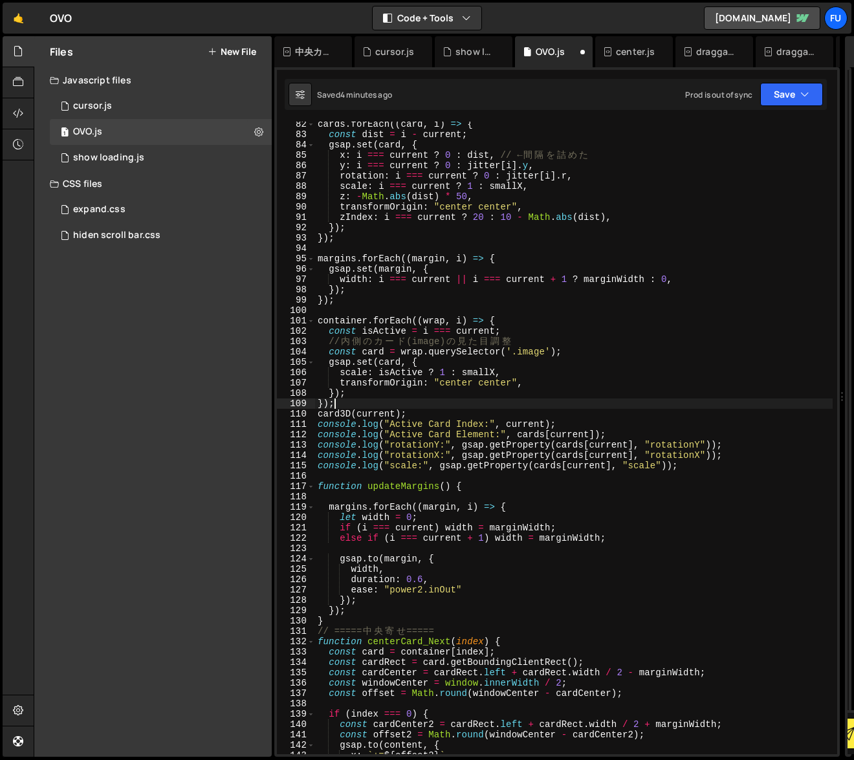
click at [450, 408] on div "cards . forEach (( card , i ) => { const dist = i - current ; gsap . set ( card…" at bounding box center [574, 446] width 518 height 654
click at [447, 410] on div "cards . forEach (( card , i ) => { const dist = i - current ; gsap . set ( card…" at bounding box center [574, 446] width 518 height 654
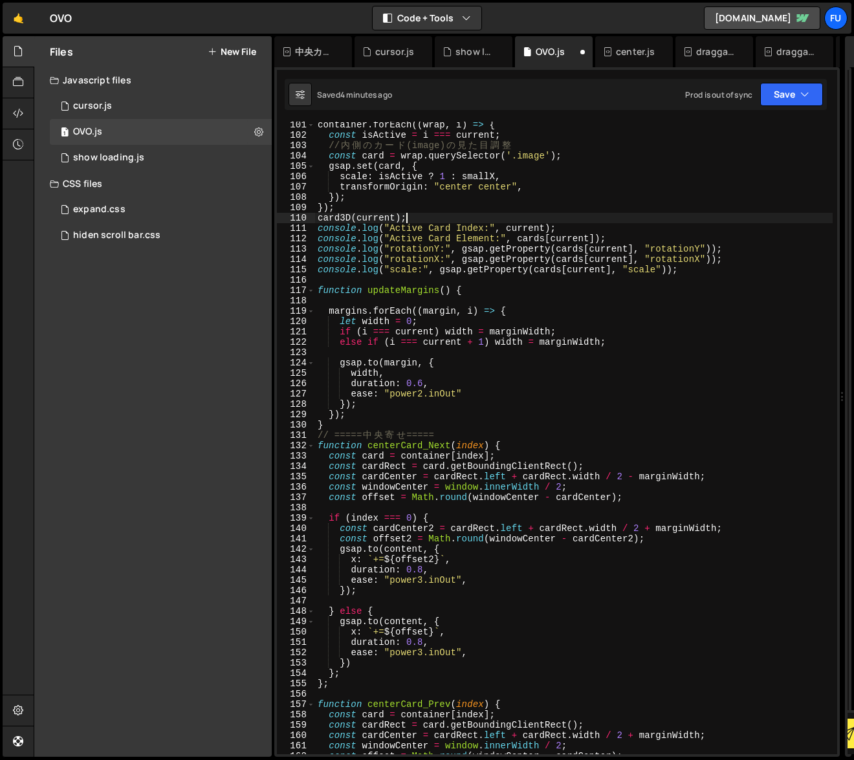
scroll to position [1038, 0]
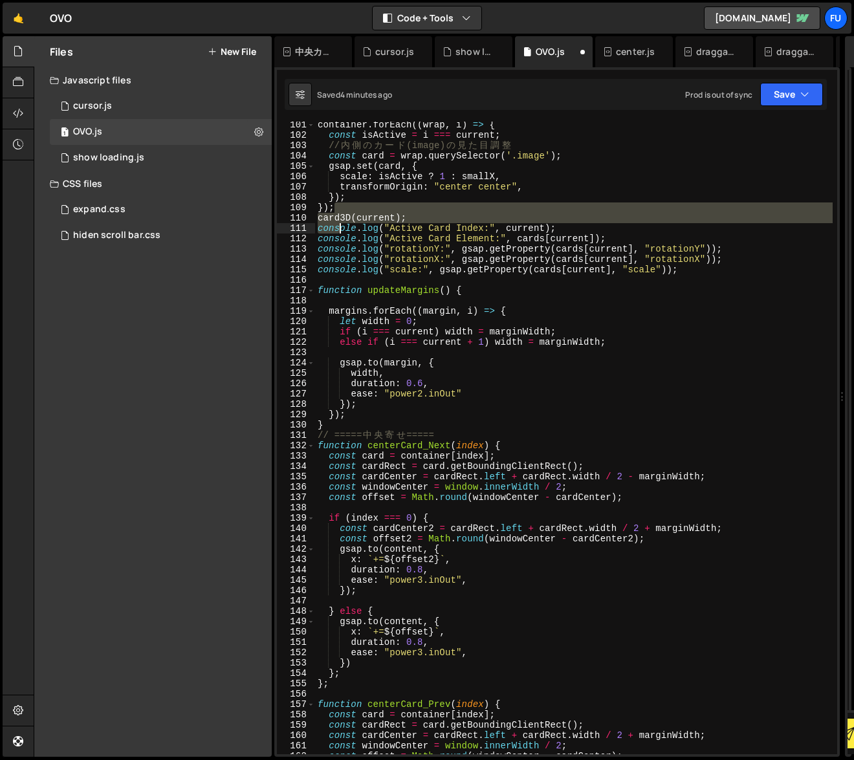
drag, startPoint x: 410, startPoint y: 212, endPoint x: 340, endPoint y: 230, distance: 72.7
click at [340, 230] on div "container . forEach (( wrap , i ) => { const isActive = i === current ; // 内 側 …" at bounding box center [574, 447] width 518 height 654
click at [451, 217] on div "container . forEach (( wrap , i ) => { const isActive = i === current ; // 内 側 …" at bounding box center [574, 438] width 518 height 633
type textarea "card3D(current);"
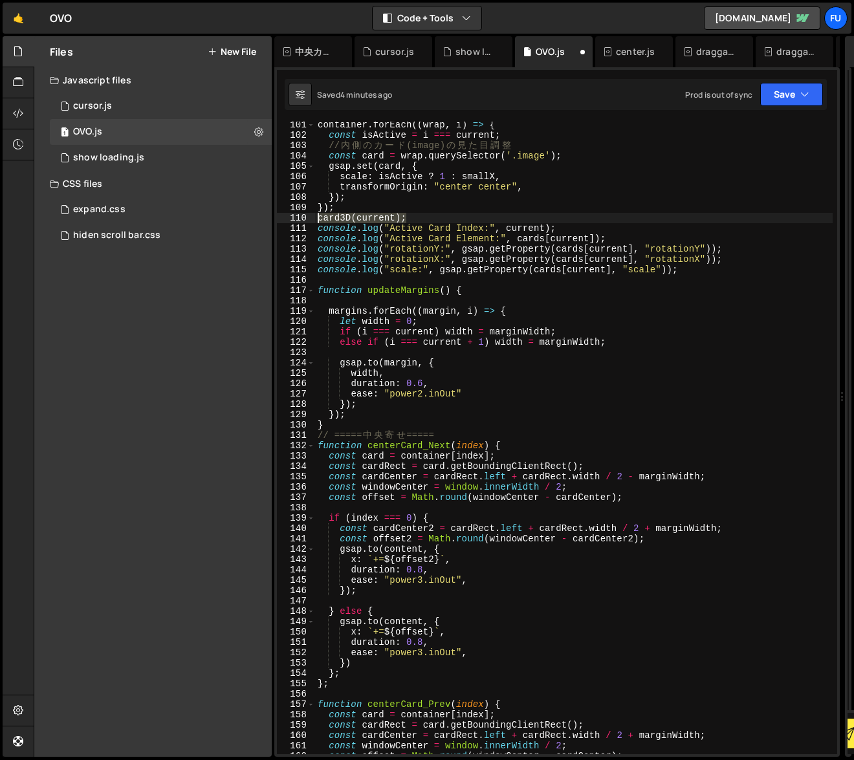
drag, startPoint x: 428, startPoint y: 219, endPoint x: 315, endPoint y: 217, distance: 113.9
click at [315, 217] on div "card3D(current); 101 102 103 104 105 106 107 108 109 110 111 112 113 114 115 11…" at bounding box center [557, 438] width 560 height 633
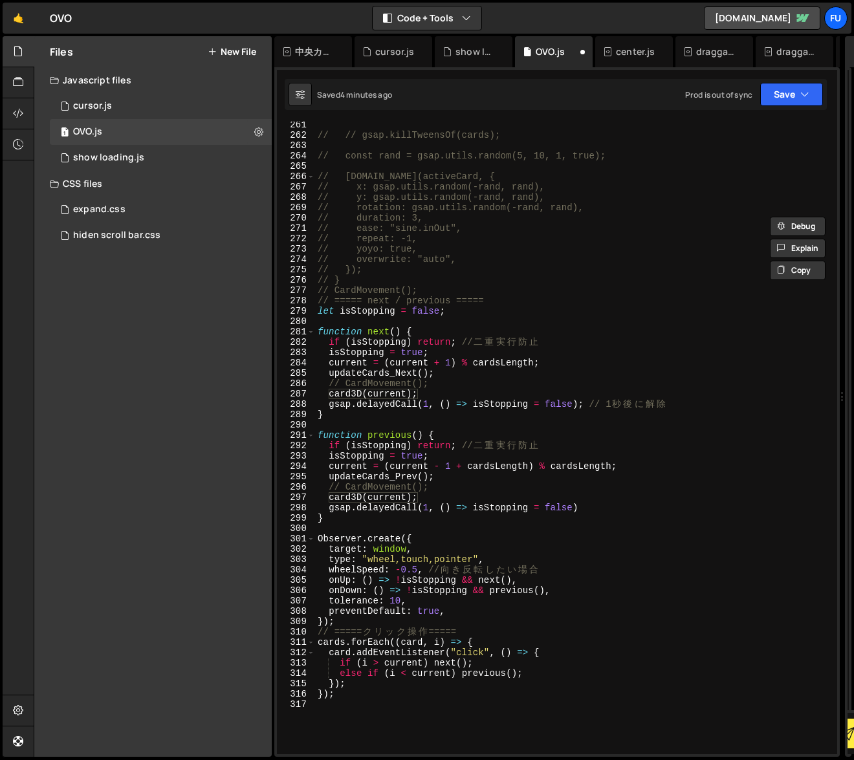
scroll to position [2808, 0]
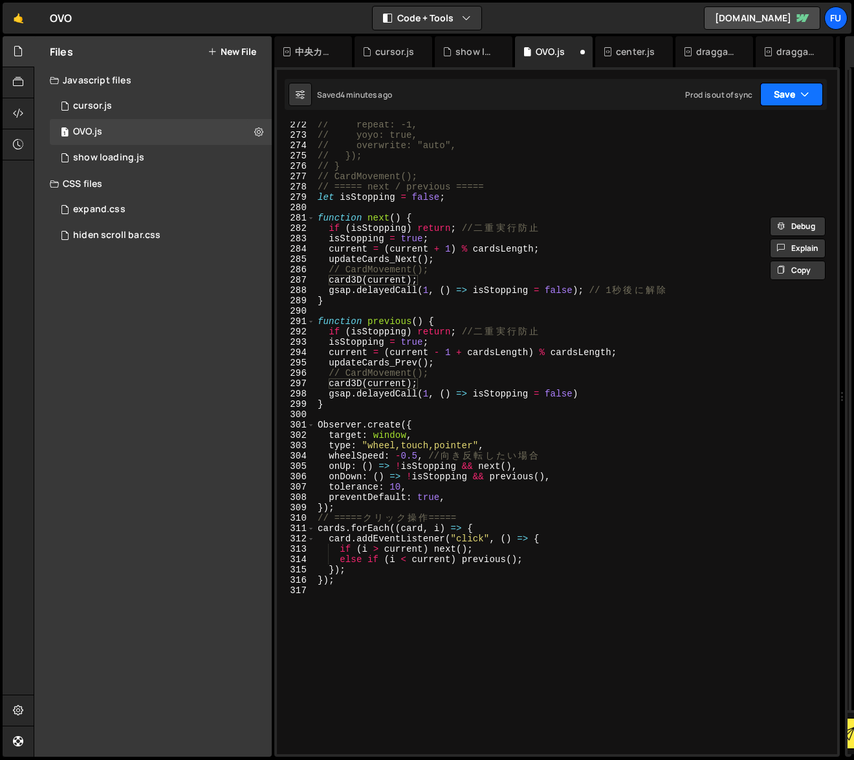
click at [799, 103] on button "Save" at bounding box center [791, 94] width 63 height 23
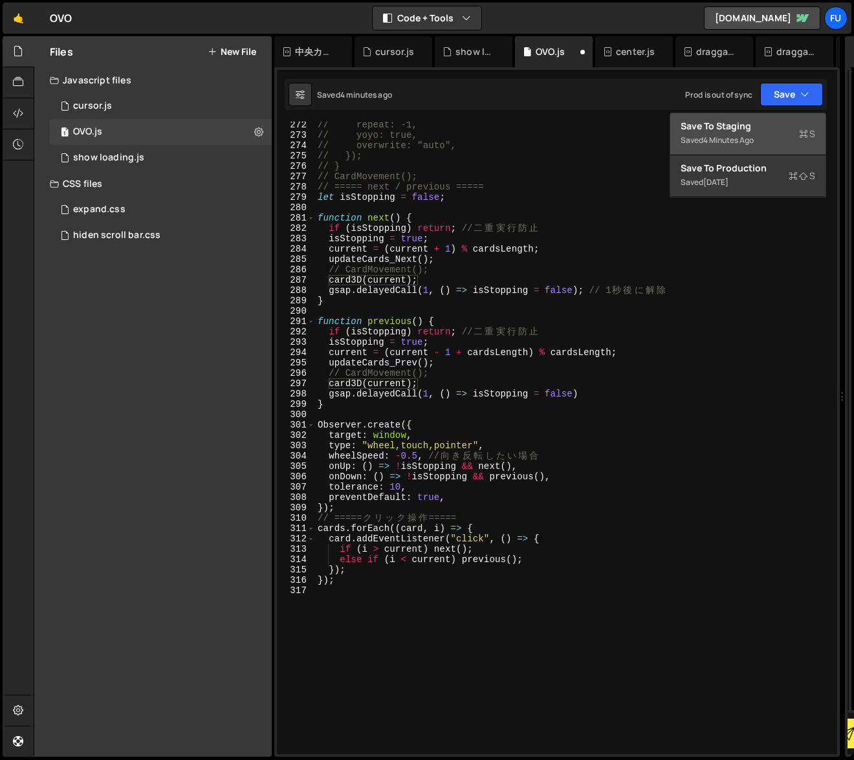
click at [797, 124] on div "Save to Staging S" at bounding box center [748, 126] width 135 height 13
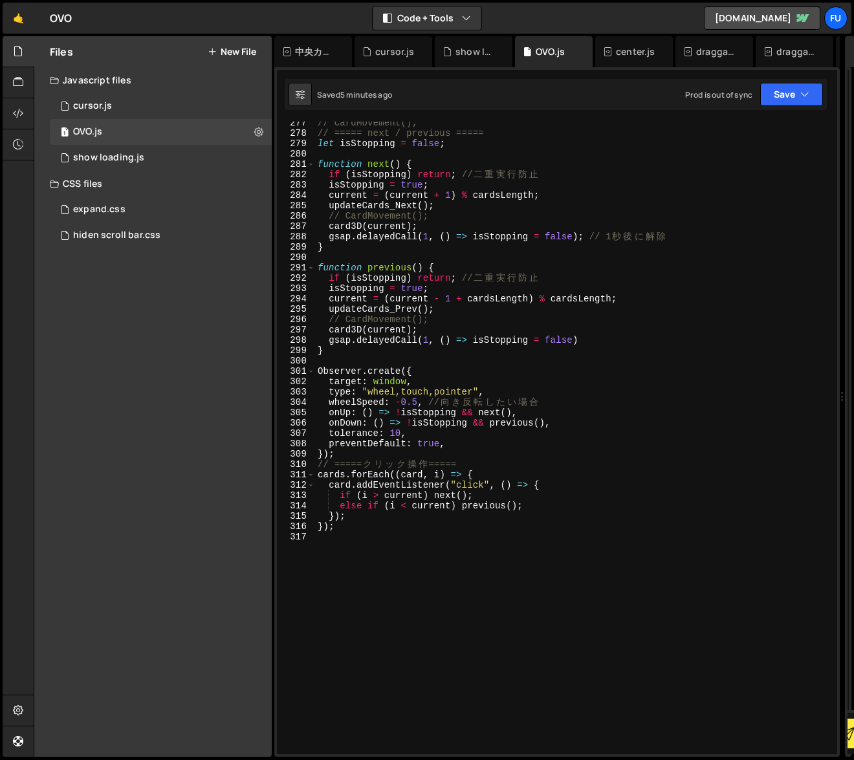
scroll to position [2850, 0]
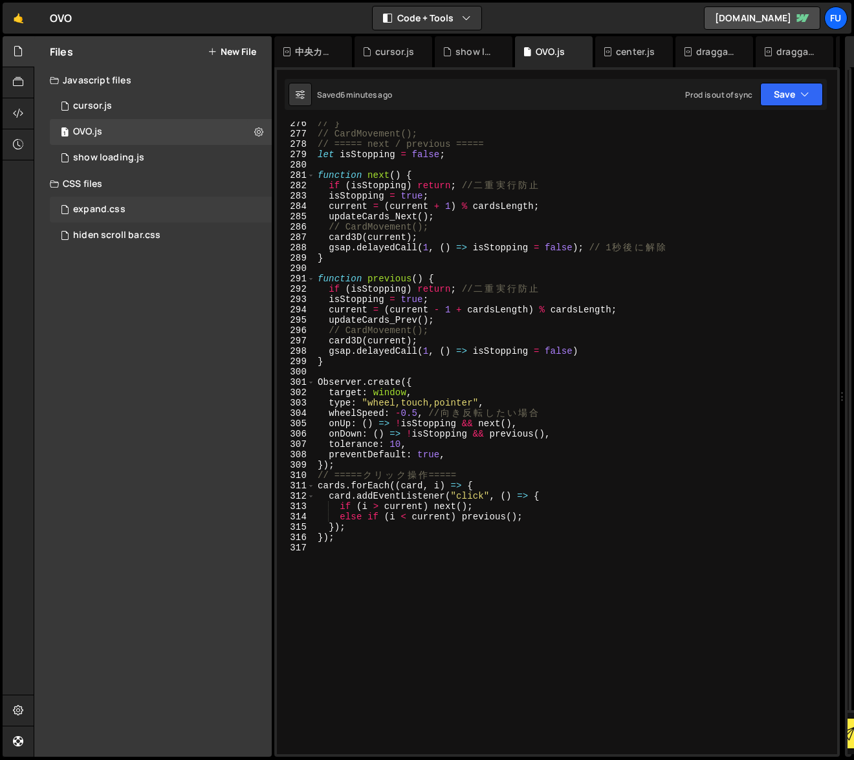
click at [150, 210] on div "expand.css 0" at bounding box center [161, 210] width 222 height 26
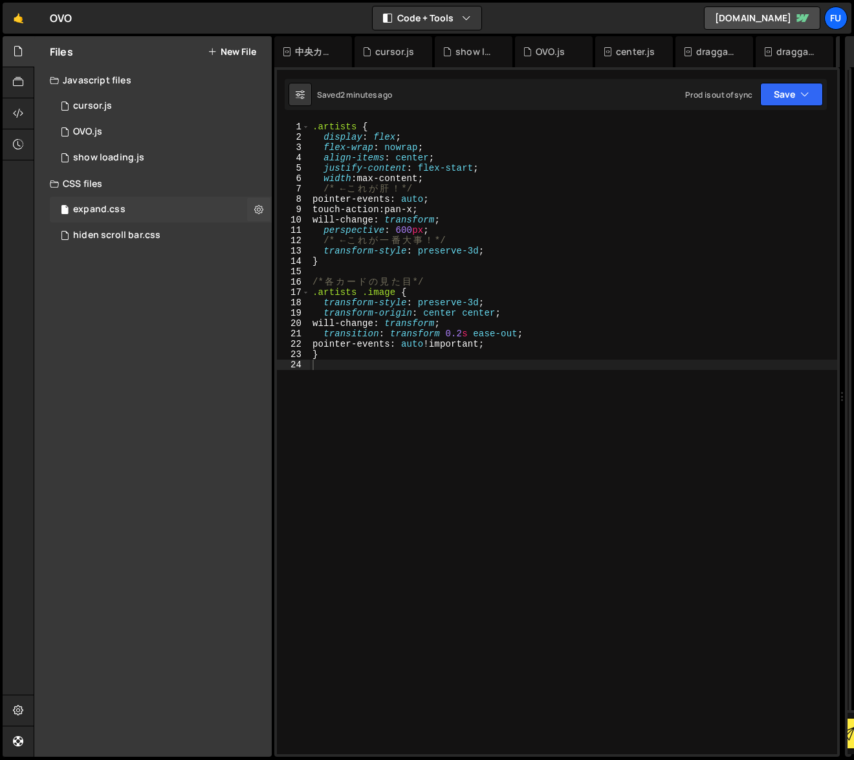
scroll to position [0, 0]
click at [179, 142] on div "1 OVO.js 0" at bounding box center [161, 132] width 222 height 26
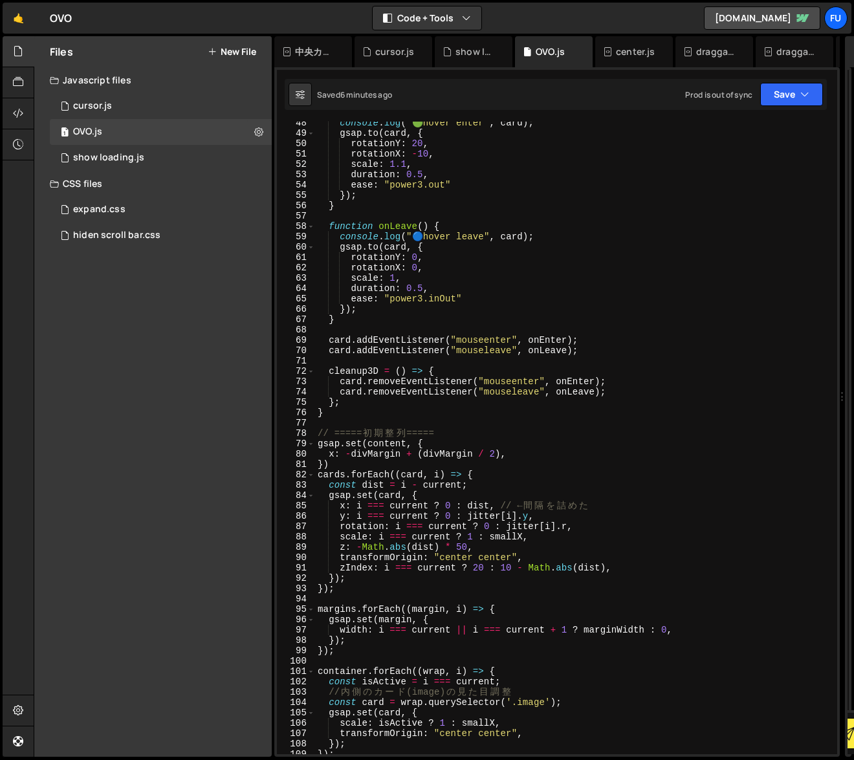
scroll to position [488, 0]
click at [686, 368] on div "console . log ( " 🟢 hover enter" , card ) ; gsap . to ( card , { rotationY : 20…" at bounding box center [574, 447] width 518 height 654
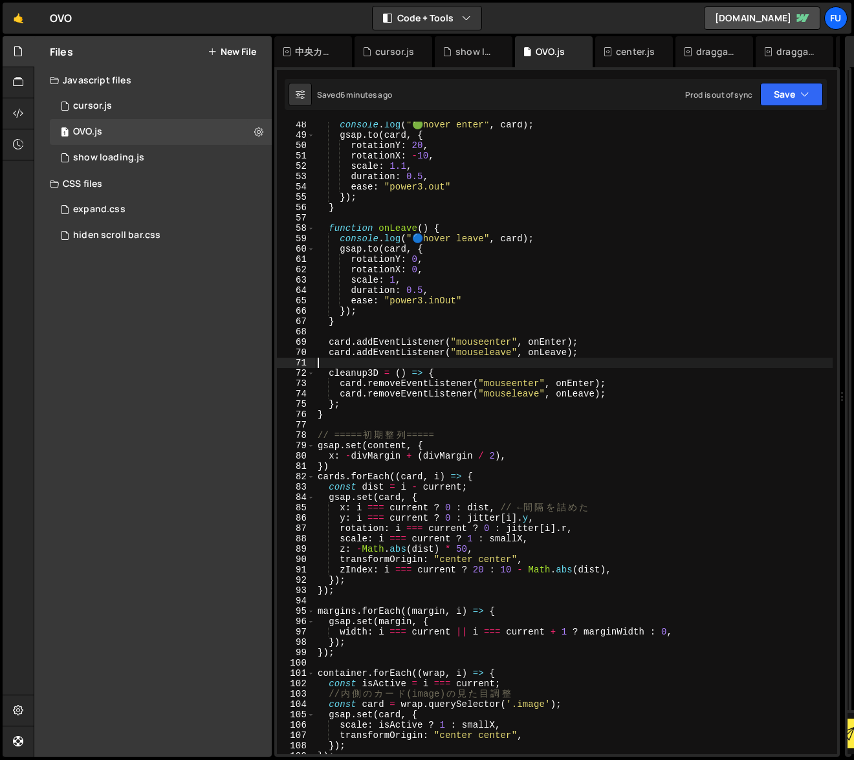
click at [687, 363] on div "console . log ( " 🟢 hover enter" , card ) ; gsap . to ( card , { rotationY : 20…" at bounding box center [574, 447] width 518 height 654
click at [687, 359] on div "console . log ( " 🟢 hover enter" , card ) ; gsap . to ( card , { rotationY : 20…" at bounding box center [574, 447] width 518 height 654
click at [687, 354] on div "console . log ( " 🟢 hover enter" , card ) ; gsap . to ( card , { rotationY : 20…" at bounding box center [574, 447] width 518 height 654
type textarea "card.addEventListener("mouseleave", onLeave);"
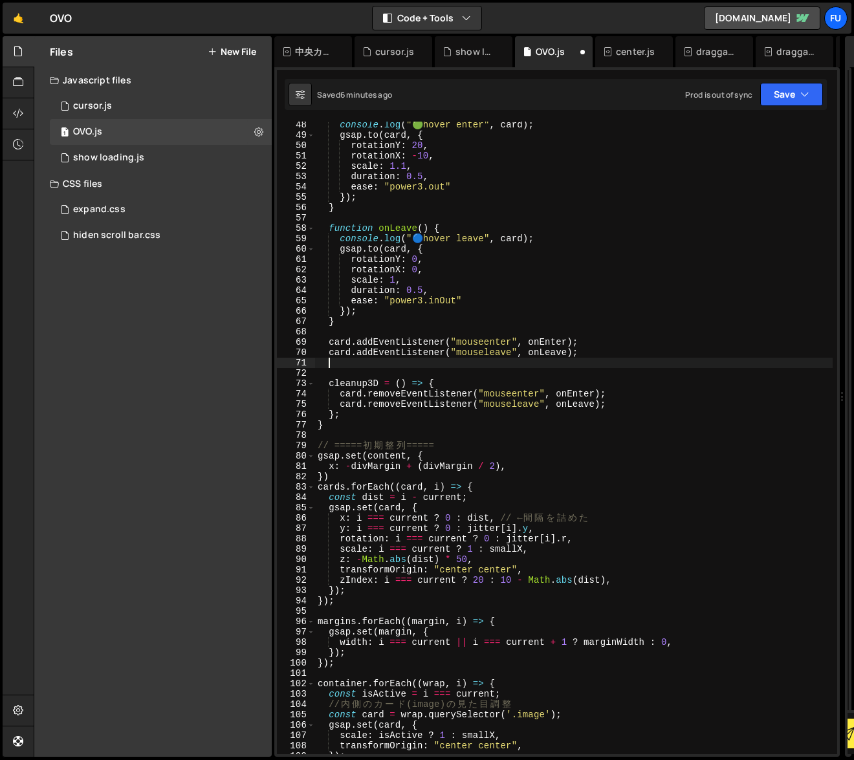
paste textarea "wrap.addEventListener("mouseenter", onEnter);"
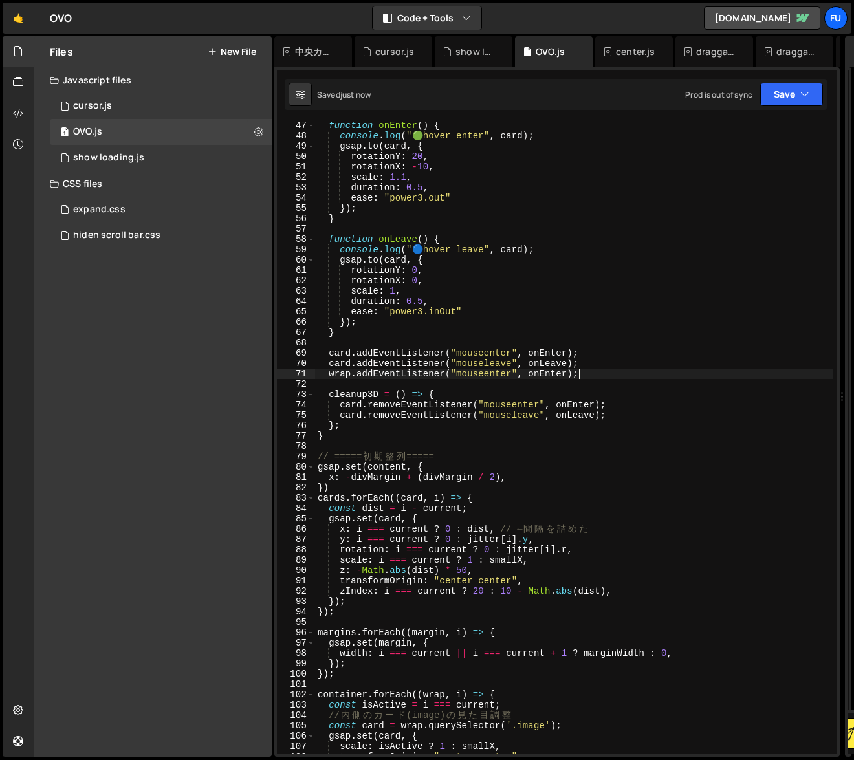
scroll to position [477, 0]
type textarea "});"
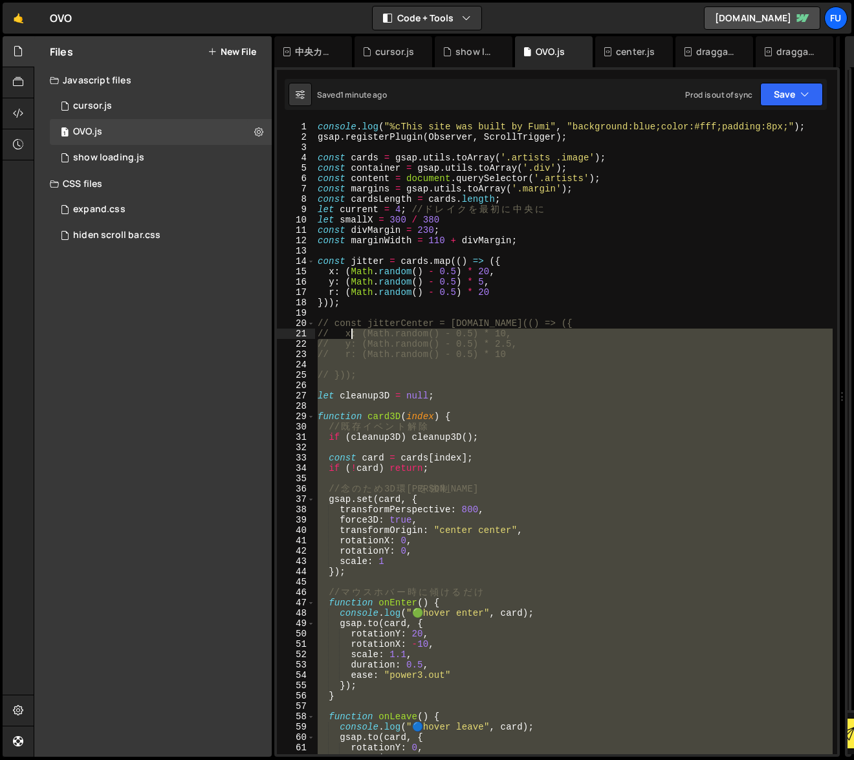
scroll to position [0, 0]
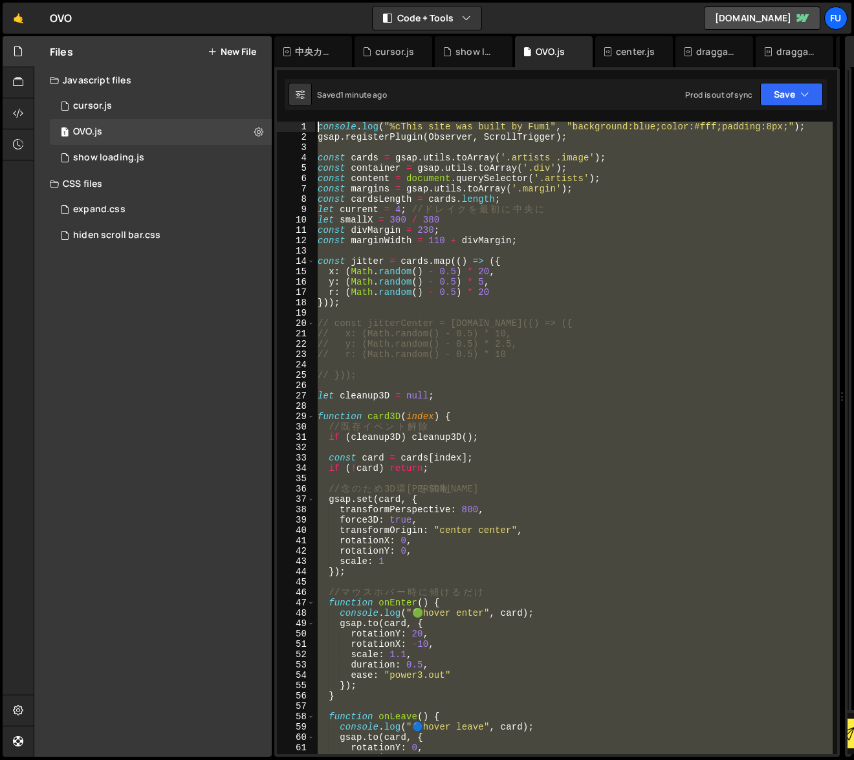
drag, startPoint x: 368, startPoint y: 465, endPoint x: 307, endPoint y: 129, distance: 342.1
click at [307, 129] on div "card.addEventListener("mouseleave", onLeave); 1 2 3 4 5 6 7 8 9 10 11 12 13 14 …" at bounding box center [557, 438] width 560 height 633
click at [762, 333] on div "console . log ( "%cThis site was built by [PERSON_NAME]" , "background:blue;col…" at bounding box center [574, 438] width 518 height 633
type textarea "// x: (Math.random() - 0.5) * 10,"
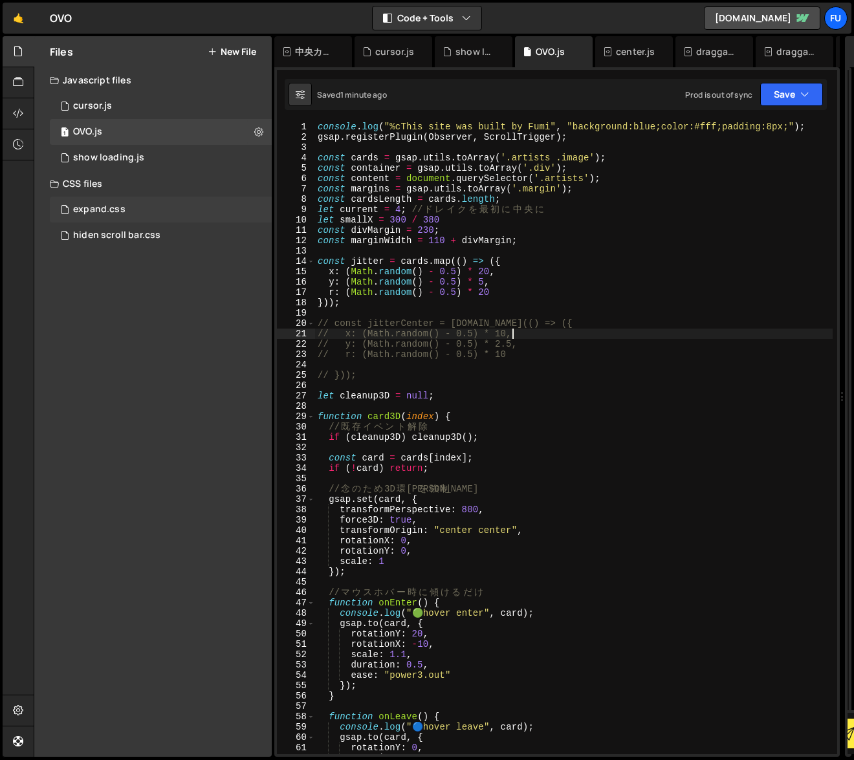
click at [172, 213] on div "expand.css 0" at bounding box center [161, 210] width 222 height 26
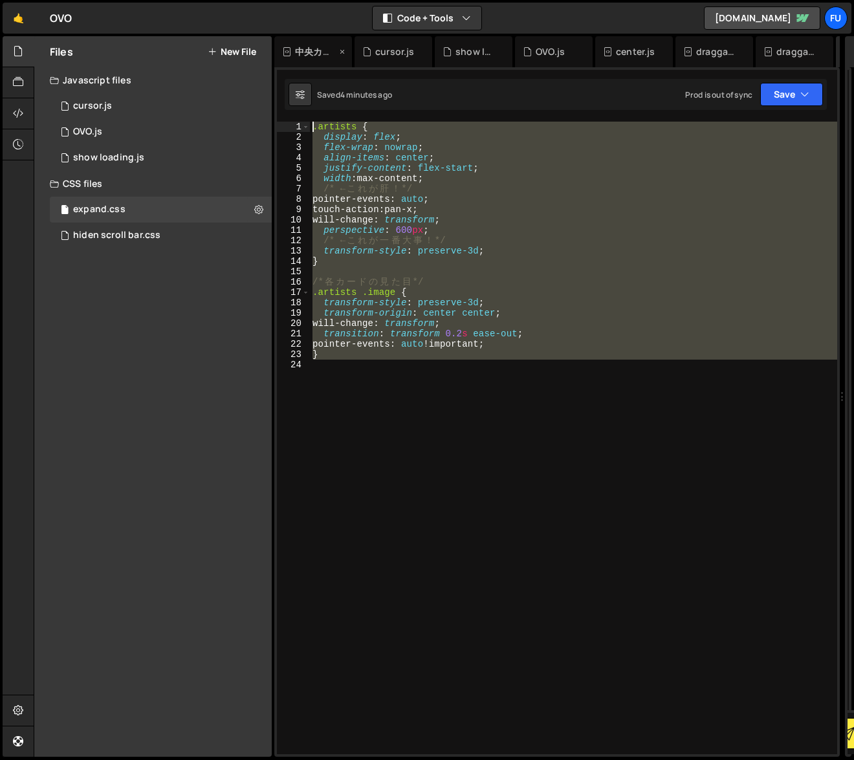
drag, startPoint x: 380, startPoint y: 379, endPoint x: 313, endPoint y: 65, distance: 320.3
click at [313, 65] on div "Debug Explain Copy 中央カードゆらゆら.js cursor.js show loading.js OVO.js center.js drag…" at bounding box center [557, 397] width 566 height 722
type textarea ".artists { display: flex;"
click at [23, 226] on div at bounding box center [18, 397] width 31 height 722
click at [3, 202] on div at bounding box center [18, 397] width 31 height 722
